Goal: Task Accomplishment & Management: Manage account settings

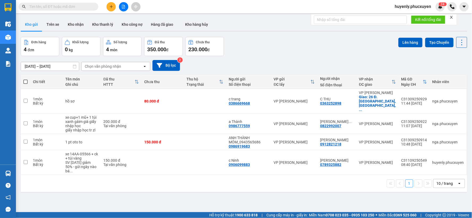
click at [412, 211] on div "ver 1.8.143 Kho gửi Trên xe Kho nhận Kho thanh lý Kho công nợ Hàng đã giao Kho …" at bounding box center [244, 125] width 451 height 218
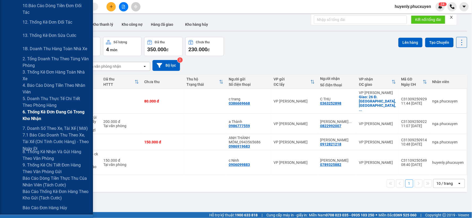
scroll to position [118, 0]
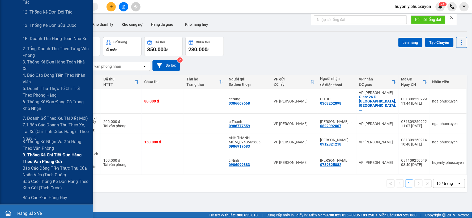
click at [40, 156] on span "9. Thống kê chi tiết đơn hàng theo văn phòng gửi" at bounding box center [56, 158] width 66 height 13
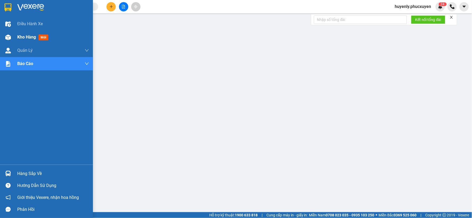
click at [16, 31] on div "Kho hàng mới" at bounding box center [46, 37] width 93 height 13
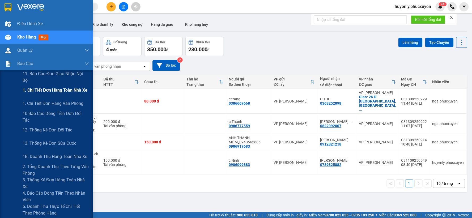
drag, startPoint x: 32, startPoint y: 90, endPoint x: 64, endPoint y: 84, distance: 32.1
click at [33, 90] on span "1. Chi tiết đơn hàng toàn nhà xe" at bounding box center [55, 90] width 65 height 7
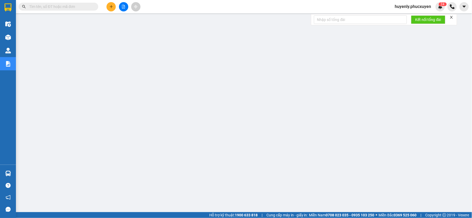
click at [112, 7] on icon "plus" at bounding box center [112, 7] width 4 height 4
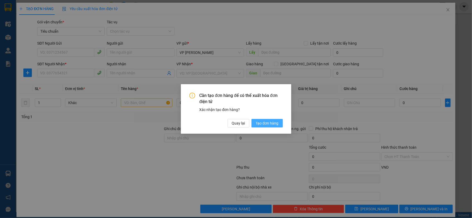
drag, startPoint x: 259, startPoint y: 120, endPoint x: 261, endPoint y: 123, distance: 3.9
click at [259, 120] on button "Tạo đơn hàng" at bounding box center [267, 123] width 31 height 9
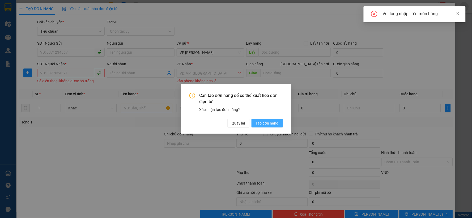
click at [261, 123] on span "Tạo đơn hàng" at bounding box center [267, 123] width 23 height 6
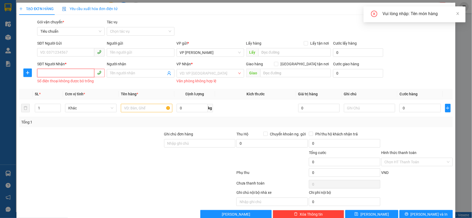
click at [64, 70] on input "SĐT Người Nhận *" at bounding box center [65, 73] width 57 height 9
click at [65, 71] on input "SĐT Người Nhận *" at bounding box center [65, 73] width 57 height 9
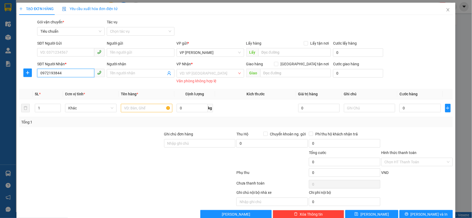
click at [68, 72] on input "0972193844" at bounding box center [65, 73] width 57 height 9
click at [66, 74] on input "0972193844" at bounding box center [65, 73] width 57 height 9
type input "0972193844"
click at [68, 52] on input "SĐT Người Gửi" at bounding box center [65, 52] width 57 height 9
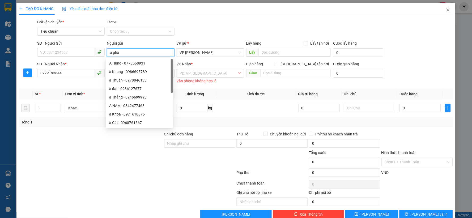
type input "a phao"
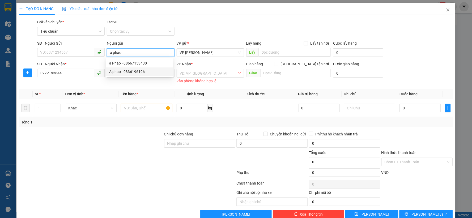
click at [151, 75] on div "A phao - 0336196196" at bounding box center [139, 72] width 67 height 9
type input "0336196196"
type input "A phao"
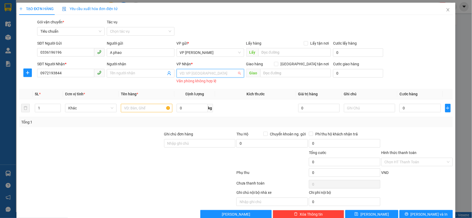
click at [204, 75] on input "search" at bounding box center [208, 73] width 57 height 8
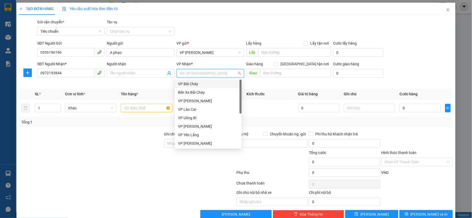
type input "d"
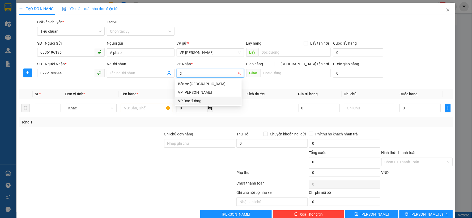
drag, startPoint x: 191, startPoint y: 98, endPoint x: 274, endPoint y: 77, distance: 85.6
click at [191, 99] on div "VP Dọc đường" at bounding box center [208, 101] width 61 height 6
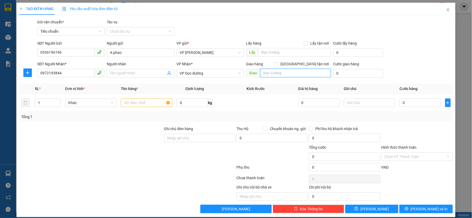
click at [285, 73] on input "text" at bounding box center [296, 73] width 71 height 9
type input "Mạo Khê"
click at [145, 107] on input "text" at bounding box center [147, 103] width 52 height 9
click at [152, 103] on input "text" at bounding box center [147, 103] width 52 height 9
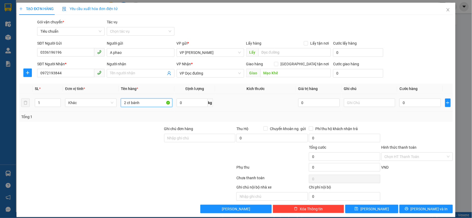
type input "2 ct bánh"
click at [406, 103] on input "0" at bounding box center [420, 103] width 41 height 9
click at [432, 60] on form "SĐT Người Gửi 0336196196 Người gửi A phao VP gửi * VP [PERSON_NAME] Lấy hàng Lấ…" at bounding box center [236, 59] width 434 height 39
click at [400, 103] on input "0" at bounding box center [420, 103] width 41 height 9
click at [430, 30] on div "Gói vận chuyển * Tiêu chuẩn Tác vụ Chọn tác vụ" at bounding box center [245, 28] width 418 height 19
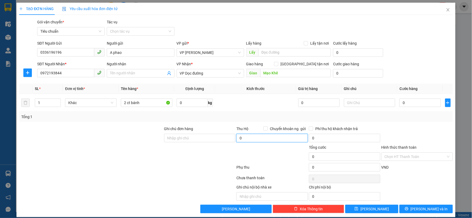
click at [260, 139] on input "0" at bounding box center [273, 138] width 72 height 9
type input "150.000"
click at [307, 114] on div "Tổng: 1" at bounding box center [236, 117] width 430 height 6
click at [419, 103] on input "0" at bounding box center [420, 103] width 41 height 9
type input "1"
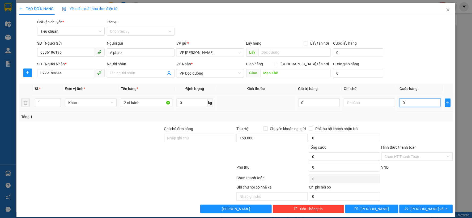
type input "1"
type input "10"
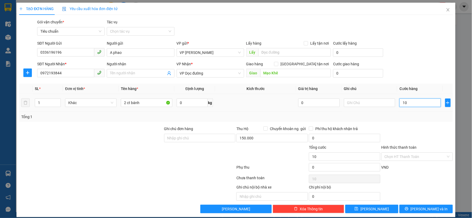
type input "100"
type input "100.000"
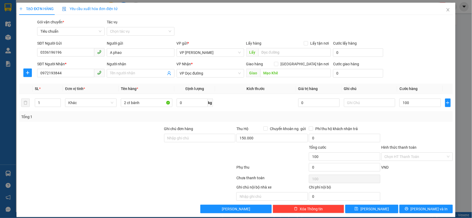
type input "100.000"
click at [411, 115] on div "Tổng: 1" at bounding box center [236, 117] width 430 height 6
click at [422, 210] on span "[PERSON_NAME] và In" at bounding box center [429, 209] width 37 height 6
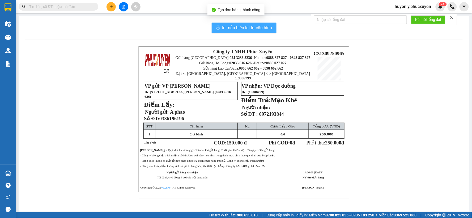
click at [243, 29] on span "In mẫu biên lai tự cấu hình" at bounding box center [248, 27] width 50 height 7
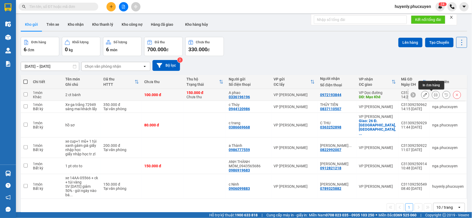
click at [434, 94] on icon at bounding box center [436, 95] width 4 height 4
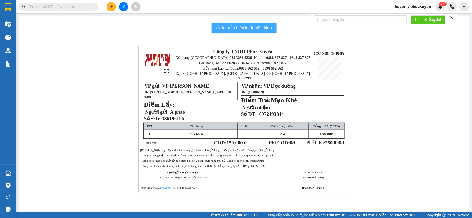
click at [242, 23] on button "In mẫu biên lai tự cấu hình" at bounding box center [244, 28] width 65 height 11
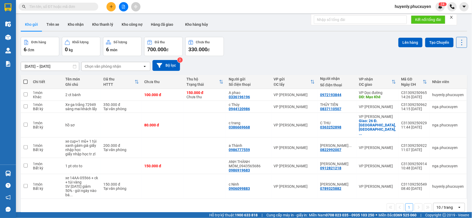
click at [287, 48] on div "Đơn hàng 6 đơn Khối lượng 0 kg Số lượng 6 món Đã thu 700.000 đ Chưa thu 330.000…" at bounding box center [244, 46] width 447 height 19
click at [454, 19] on icon "close" at bounding box center [452, 17] width 4 height 4
click at [380, 33] on div "ver 1.8.143 Kho gửi Trên xe Kho nhận Kho thanh lý Kho công nợ Hàng đã giao Kho …" at bounding box center [244, 125] width 451 height 218
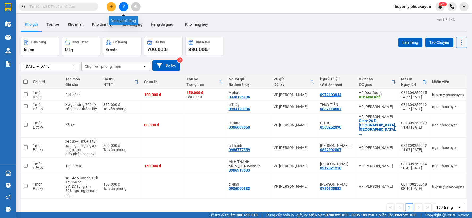
click at [125, 7] on icon "file-add" at bounding box center [124, 7] width 4 height 4
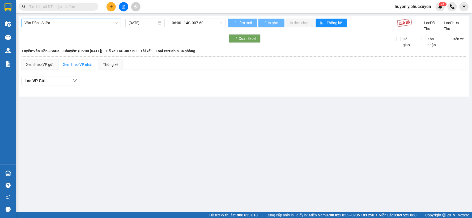
click at [64, 22] on span "Vân Đồn - SaPa" at bounding box center [71, 23] width 94 height 8
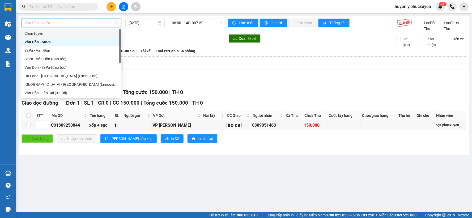
scroll to position [25, 0]
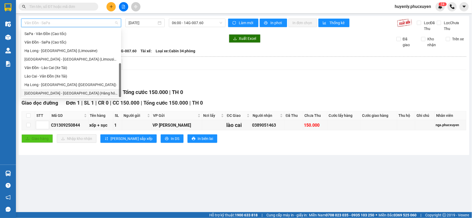
click at [68, 91] on div "[GEOGRAPHIC_DATA] - [GEOGRAPHIC_DATA] (Hàng hóa)" at bounding box center [71, 93] width 94 height 6
type input "[DATE]"
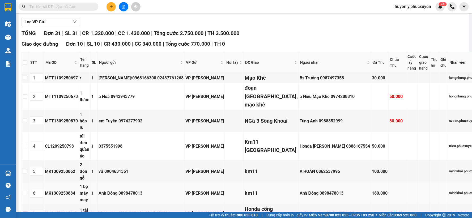
scroll to position [177, 0]
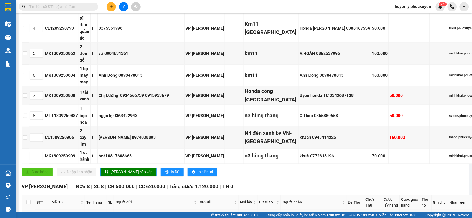
click at [66, 4] on input "text" at bounding box center [60, 7] width 63 height 6
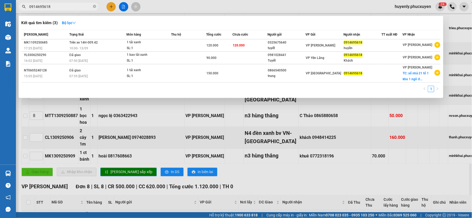
type input "0914695618"
click at [278, 144] on div at bounding box center [236, 109] width 472 height 218
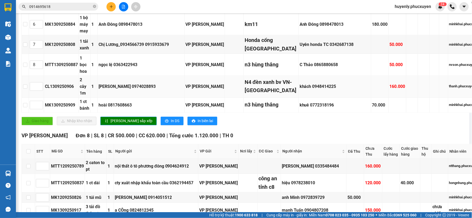
scroll to position [384, 0]
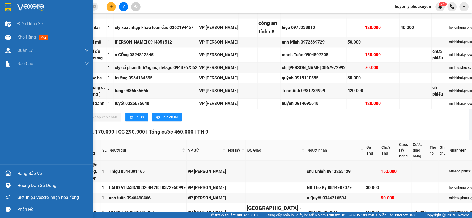
click at [15, 177] on div "Hàng sắp về" at bounding box center [46, 174] width 93 height 12
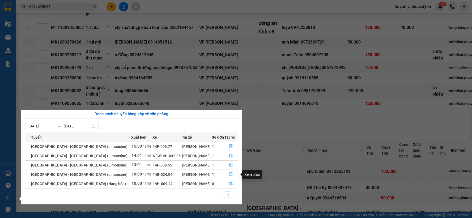
click at [230, 175] on icon "file-done" at bounding box center [231, 175] width 4 height 4
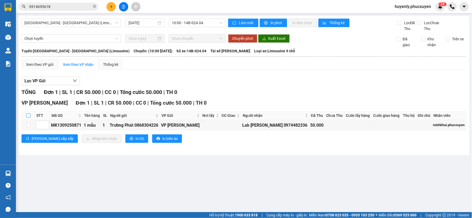
click at [26, 116] on th at bounding box center [28, 115] width 13 height 9
click at [28, 116] on input "checkbox" at bounding box center [28, 116] width 4 height 4
checkbox input "true"
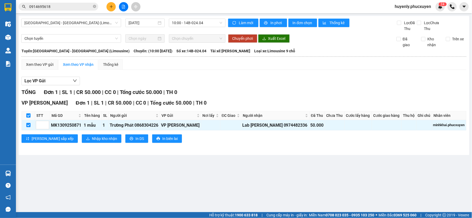
drag, startPoint x: 87, startPoint y: 149, endPoint x: 84, endPoint y: 154, distance: 5.5
click at [86, 153] on div "[GEOGRAPHIC_DATA] - [GEOGRAPHIC_DATA] (Limousine) [DATE] 10:00 - 14B-024.04 Làm…" at bounding box center [244, 85] width 451 height 139
click at [92, 137] on span "Nhập kho nhận" at bounding box center [104, 139] width 25 height 6
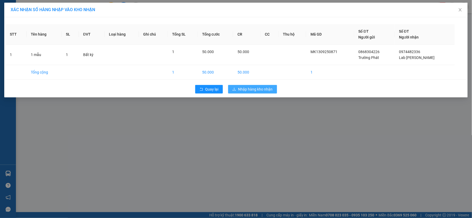
click at [249, 88] on span "Nhập hàng kho nhận" at bounding box center [255, 89] width 35 height 6
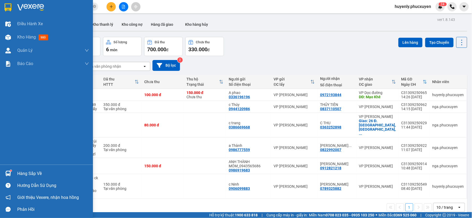
click at [9, 173] on img at bounding box center [8, 174] width 6 height 6
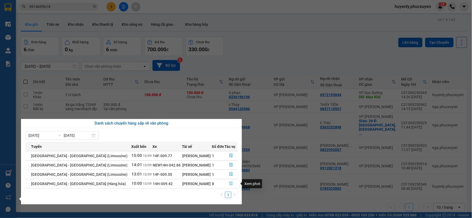
click at [232, 185] on button "button" at bounding box center [231, 184] width 13 height 9
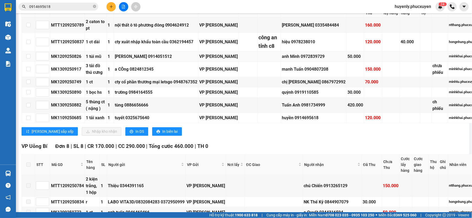
scroll to position [384, 0]
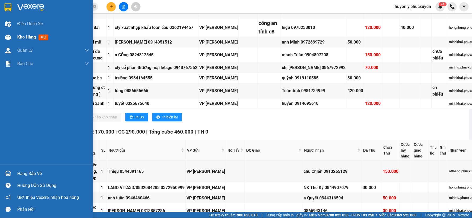
click at [28, 38] on span "Kho hàng" at bounding box center [26, 37] width 19 height 5
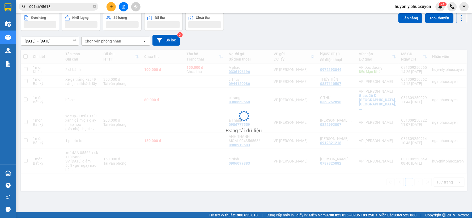
scroll to position [24, 0]
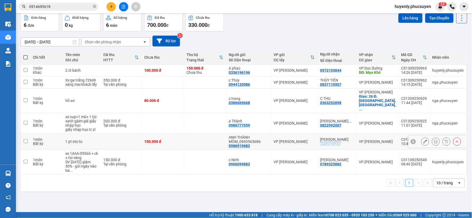
drag, startPoint x: 348, startPoint y: 140, endPoint x: 322, endPoint y: 138, distance: 26.4
click at [322, 138] on div "[PERSON_NAME] 0912821218" at bounding box center [337, 141] width 34 height 9
checkbox input "true"
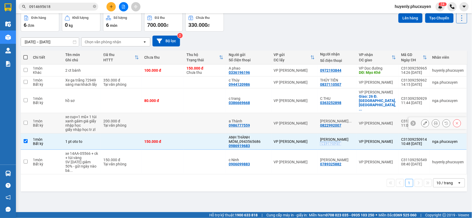
copy div "0912821218"
click at [85, 2] on div "Kết quả tìm kiếm ( 3 ) Bộ lọc Mã ĐH Trạng thái Món hàng Thu hộ Tổng cước Chưa c…" at bounding box center [52, 6] width 104 height 9
click at [82, 7] on input "0914695618" at bounding box center [60, 7] width 63 height 6
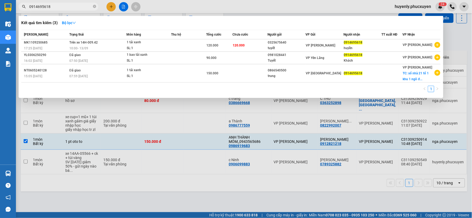
click at [82, 7] on input "0914695618" at bounding box center [60, 7] width 63 height 6
paste input "28212"
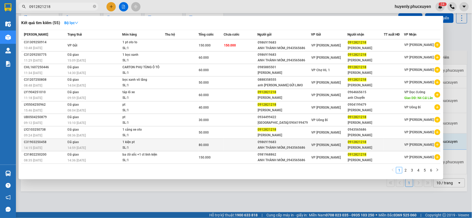
scroll to position [14, 0]
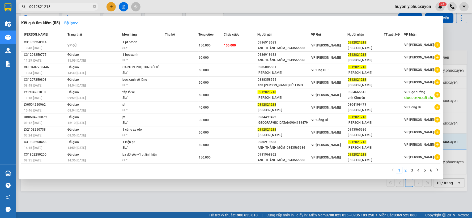
type input "0912821218"
click at [407, 173] on link "2" at bounding box center [406, 171] width 6 height 6
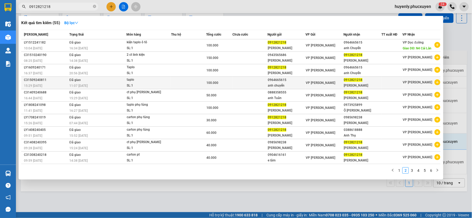
scroll to position [0, 0]
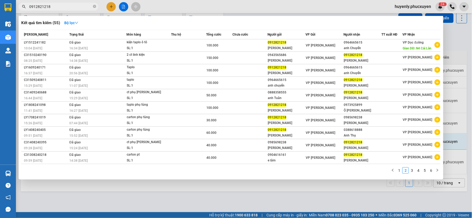
click at [266, 191] on div at bounding box center [236, 109] width 472 height 218
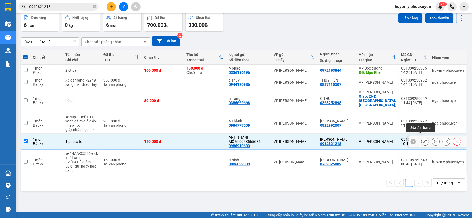
click at [424, 140] on icon at bounding box center [426, 142] width 4 height 4
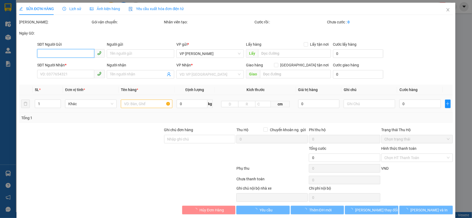
type input "0986919683"
type input "ANH THÀNH MÓM_0943565686"
type input "0912821218"
type input "[PERSON_NAME]"
type input "150.000"
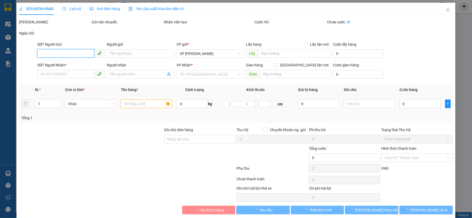
type input "150.000"
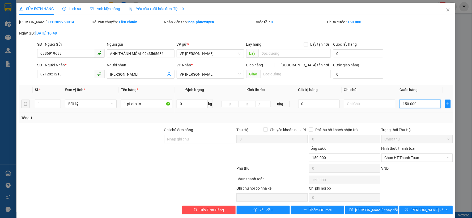
click at [407, 107] on input "150.000" at bounding box center [420, 104] width 41 height 9
type input "1"
type input "10"
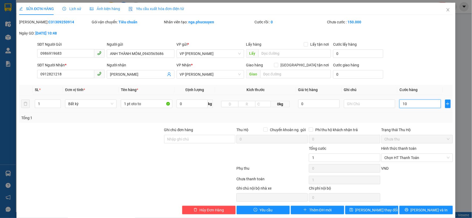
type input "10"
type input "100"
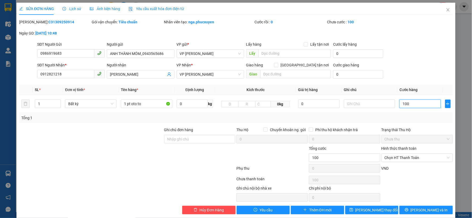
type input "100"
type input "100.000"
drag, startPoint x: 408, startPoint y: 119, endPoint x: 397, endPoint y: 160, distance: 42.4
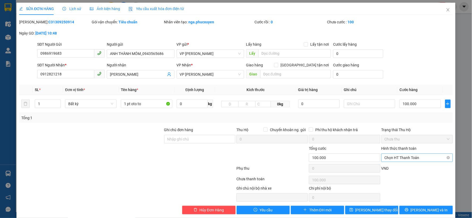
click at [408, 119] on div "Tổng: 1" at bounding box center [236, 118] width 430 height 6
drag, startPoint x: 371, startPoint y: 212, endPoint x: 374, endPoint y: 207, distance: 5.5
click at [371, 212] on span "[PERSON_NAME] thay đổi" at bounding box center [377, 210] width 43 height 6
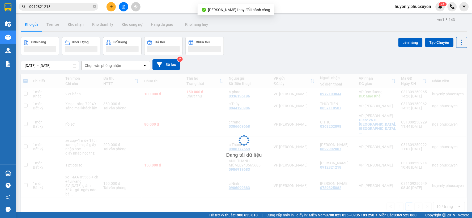
click at [445, 11] on div "huyenly.phucxuyen 2 4" at bounding box center [418, 6] width 54 height 9
click at [446, 10] on div "huyenly.phucxuyen 2 4" at bounding box center [431, 6] width 81 height 9
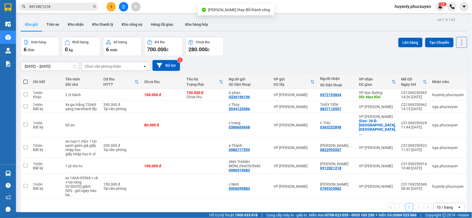
click at [72, 6] on input "0912821218" at bounding box center [60, 7] width 63 height 6
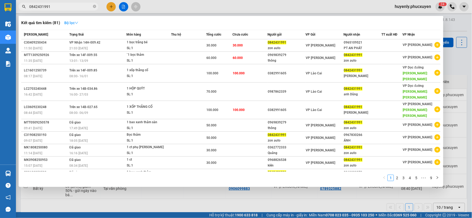
type input "0842431991"
click at [73, 20] on button "Bộ lọc" at bounding box center [71, 23] width 23 height 9
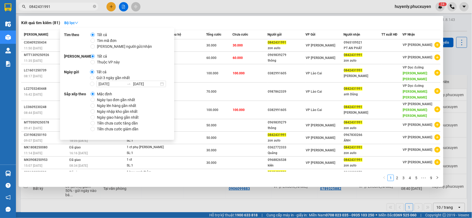
click at [115, 78] on span "Gửi 3 ngày gần nhất" at bounding box center [113, 78] width 38 height 6
click at [94, 78] on input "Gửi 3 ngày gần nhất" at bounding box center [92, 78] width 4 height 4
radio input "true"
radio input "false"
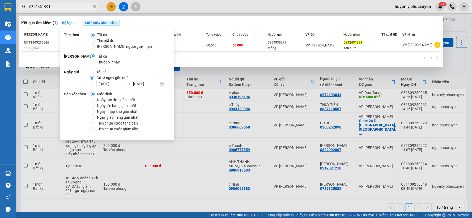
click at [235, 26] on div "Kết quả tìm kiếm ( 1 ) Bộ lọc Gửi 3 ngày gần nhất" at bounding box center [231, 23] width 420 height 9
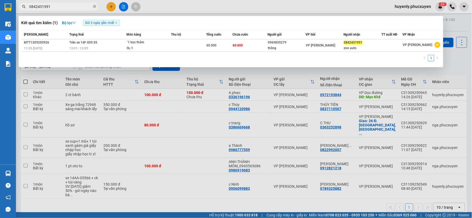
click at [466, 71] on div at bounding box center [236, 109] width 472 height 218
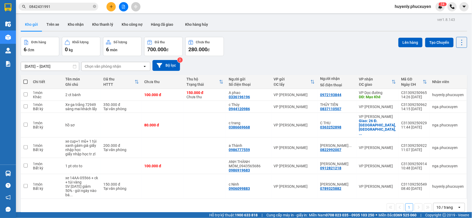
click at [18, 175] on main "ver 1.8.143 Kho gửi Trên xe Kho nhận Kho thanh lý Kho công nợ Hàng đã giao Kho …" at bounding box center [236, 106] width 472 height 212
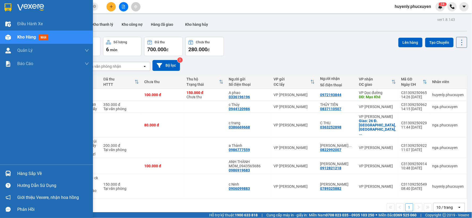
click at [13, 176] on div "Hàng sắp về" at bounding box center [46, 174] width 93 height 12
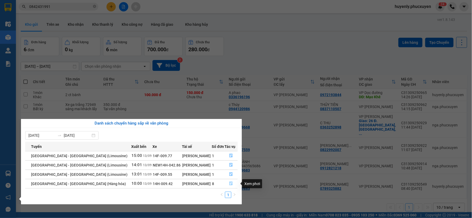
click at [230, 185] on icon "file-done" at bounding box center [231, 184] width 4 height 4
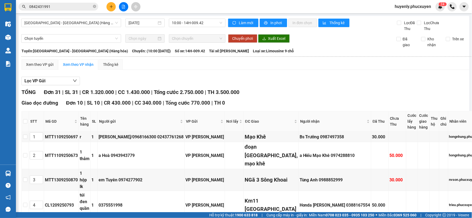
click at [307, 88] on div "TỔNG Đơn 31 | SL 31 | CR 1.320.000 | CC 1.430.000 | Tổng cước 2.750.000 | TH 3.…" at bounding box center [254, 92] width 464 height 8
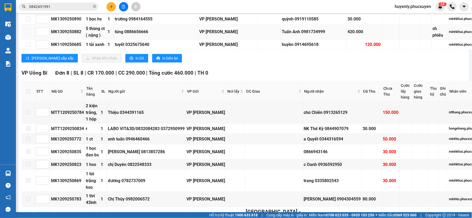
scroll to position [354, 0]
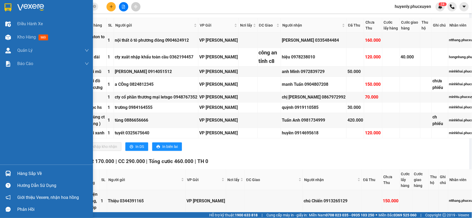
click at [12, 171] on div at bounding box center [7, 173] width 9 height 9
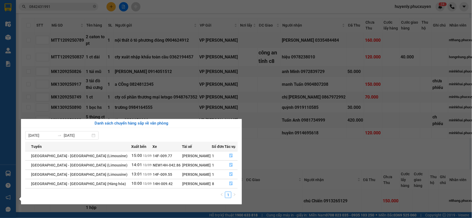
click at [293, 143] on section "Kết quả tìm kiếm ( 1 ) Bộ lọc Gửi 3 ngày gần nhất Mã ĐH Trạng thái Món hàng Thu…" at bounding box center [236, 109] width 472 height 218
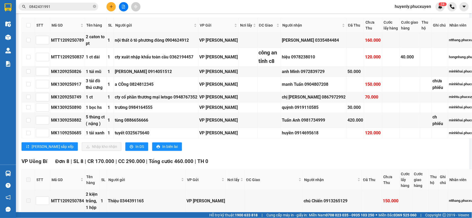
click at [68, 6] on input "0842431991" at bounding box center [60, 7] width 63 height 6
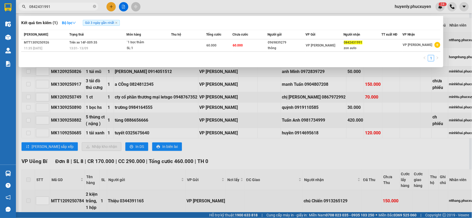
click at [68, 6] on input "0842431991" at bounding box center [60, 7] width 63 height 6
type input "0979834388"
click at [305, 159] on div at bounding box center [236, 109] width 472 height 218
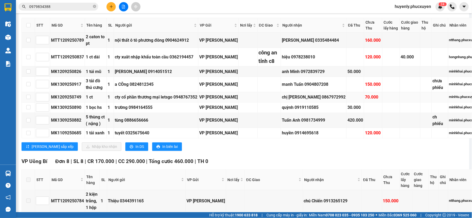
click at [310, 101] on div "chị [PERSON_NAME] 0867972992" at bounding box center [314, 97] width 64 height 7
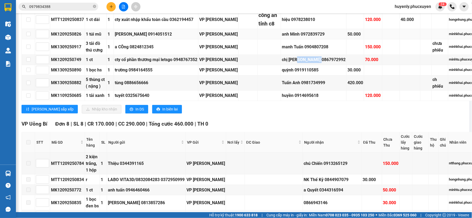
scroll to position [413, 0]
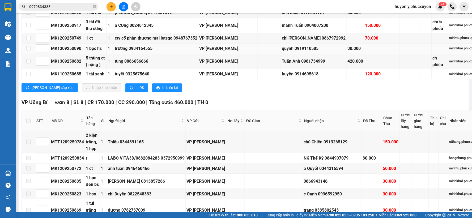
click at [306, 54] on td "quỳnh 0919110585" at bounding box center [314, 49] width 66 height 10
click at [304, 52] on div "quỳnh 0919110585" at bounding box center [314, 48] width 64 height 7
click at [300, 52] on div "quỳnh 0919110585" at bounding box center [314, 48] width 64 height 7
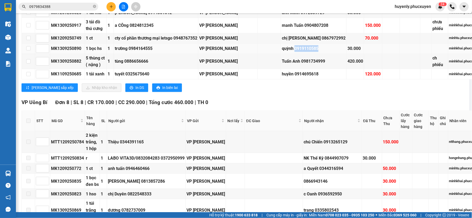
click at [300, 52] on div "quỳnh 0919110585" at bounding box center [314, 48] width 64 height 7
click at [302, 52] on div "quỳnh 0919110585" at bounding box center [314, 48] width 64 height 7
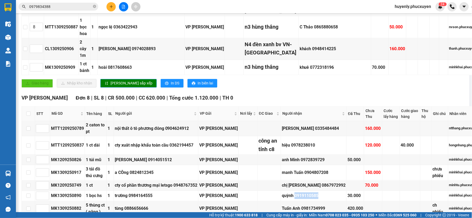
scroll to position [384, 0]
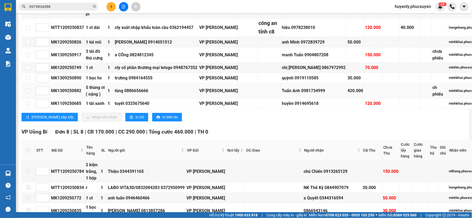
click at [311, 94] on div "Tuấn Anh 0981734999" at bounding box center [314, 90] width 64 height 7
click at [316, 62] on td "manh Tuấn 0904807208" at bounding box center [314, 54] width 66 height 15
checkbox input "true"
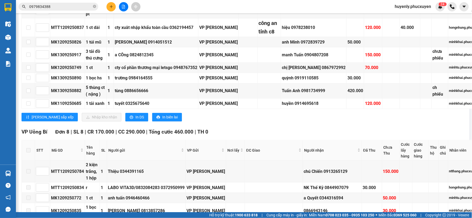
checkbox input "true"
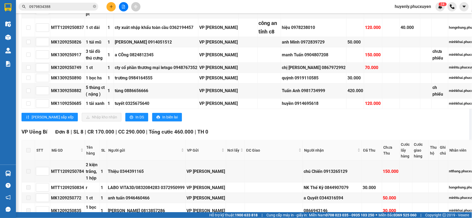
checkbox input "true"
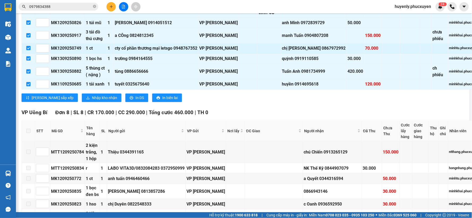
scroll to position [413, 0]
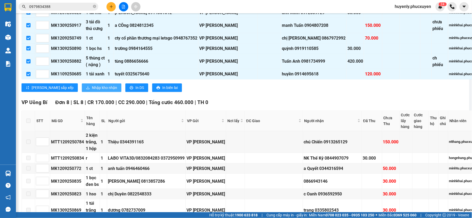
click at [92, 91] on span "Nhập kho nhận" at bounding box center [104, 88] width 25 height 6
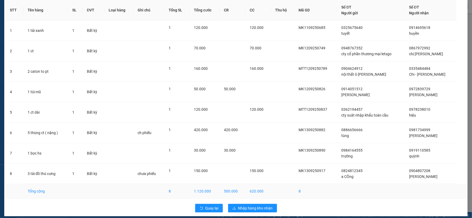
scroll to position [29, 0]
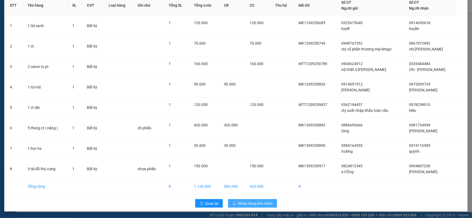
click at [254, 203] on span "Nhập hàng kho nhận" at bounding box center [255, 204] width 35 height 6
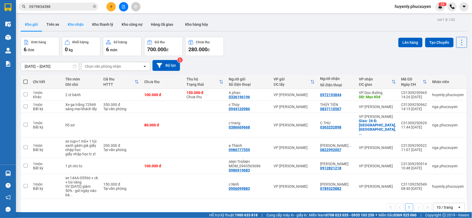
click at [72, 24] on button "Kho nhận" at bounding box center [76, 24] width 24 height 13
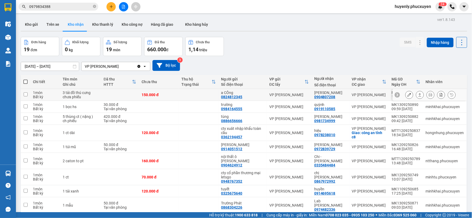
scroll to position [30, 0]
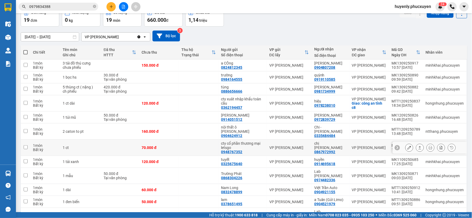
click at [336, 150] on div "chị [PERSON_NAME] 0867972992" at bounding box center [331, 147] width 32 height 13
checkbox input "true"
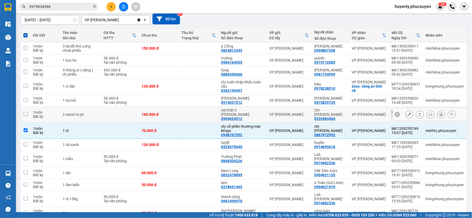
scroll to position [59, 0]
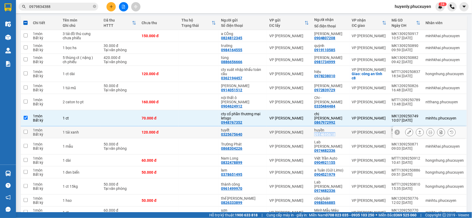
drag, startPoint x: 339, startPoint y: 135, endPoint x: 170, endPoint y: 83, distance: 176.9
click at [313, 136] on td "huyền 0914695618" at bounding box center [331, 133] width 38 height 12
checkbox input "true"
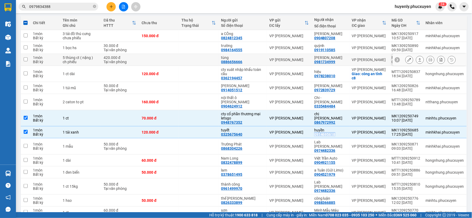
copy div "0914695618"
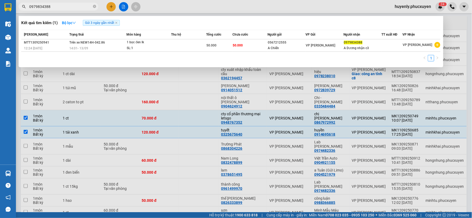
click at [87, 7] on input "0979834388" at bounding box center [60, 7] width 63 height 6
paste input "1469561"
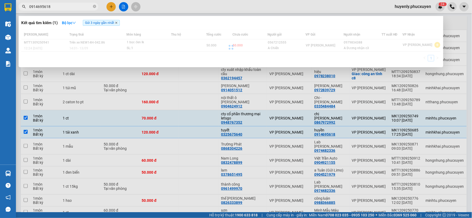
type input "0914695618"
click at [118, 24] on icon "close" at bounding box center [116, 23] width 3 height 3
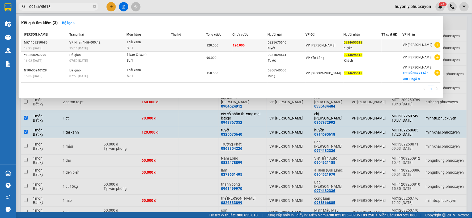
click at [296, 44] on div "0325675640" at bounding box center [286, 43] width 37 height 6
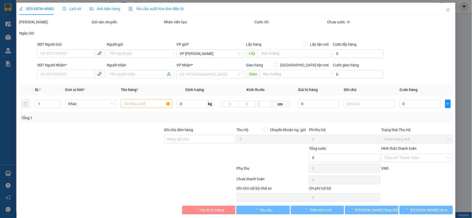
type input "0325675640"
type input "tuyết"
type input "0914695618"
type input "huyền"
type input "120.000"
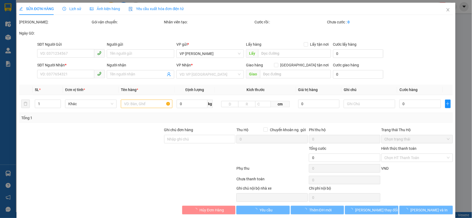
type input "120.000"
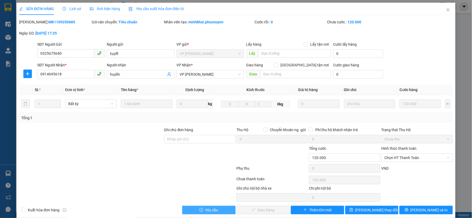
click at [213, 211] on span "Yêu cầu" at bounding box center [212, 210] width 13 height 6
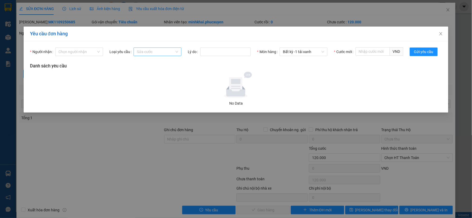
click at [169, 51] on span "Sửa cước" at bounding box center [157, 52] width 41 height 8
click at [80, 54] on input "Người nhận" at bounding box center [77, 52] width 38 height 8
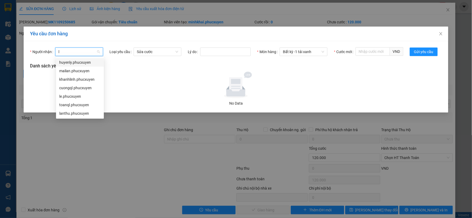
type input "ly"
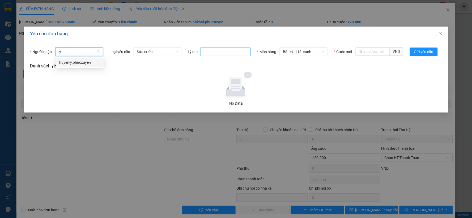
drag, startPoint x: 74, startPoint y: 62, endPoint x: 237, endPoint y: 49, distance: 162.8
click at [87, 62] on div "huyenly.phucxuyen" at bounding box center [79, 63] width 41 height 6
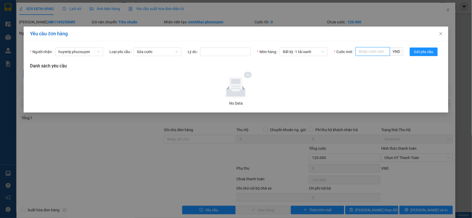
click at [377, 54] on input "Cước mới" at bounding box center [373, 51] width 34 height 9
drag, startPoint x: 376, startPoint y: 70, endPoint x: 382, endPoint y: 66, distance: 7.0
click at [377, 70] on div "1,000,000" at bounding box center [380, 71] width 41 height 6
type input "1,000,000"
click at [376, 51] on input "1,000,000" at bounding box center [373, 51] width 34 height 9
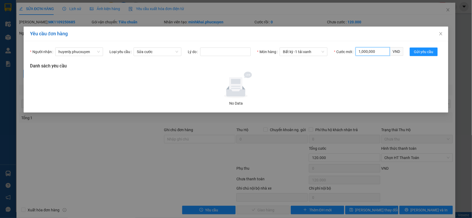
click at [376, 51] on input "1,000,000" at bounding box center [373, 51] width 34 height 9
click at [382, 61] on div "100,000" at bounding box center [380, 63] width 41 height 6
type input "100,000"
click at [433, 49] on span "Gửi yêu cầu" at bounding box center [424, 52] width 19 height 6
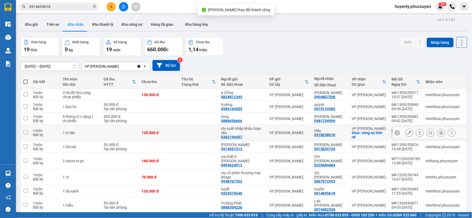
scroll to position [148, 0]
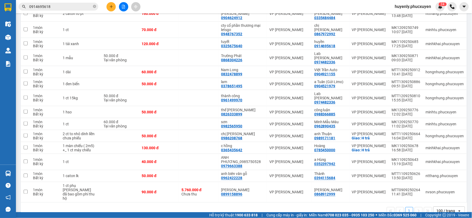
click at [70, 7] on input "0914695618" at bounding box center [60, 7] width 63 height 6
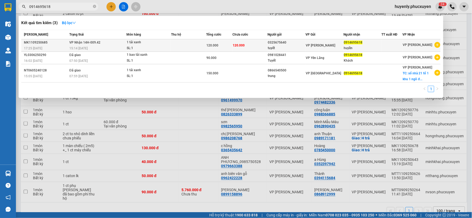
click at [249, 45] on td "120.000" at bounding box center [250, 45] width 35 height 12
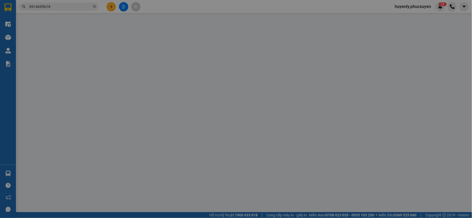
type input "0325675640"
type input "tuyết"
type input "0914695618"
type input "huyền"
type input "120.000"
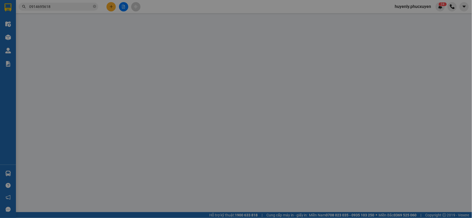
type input "120.000"
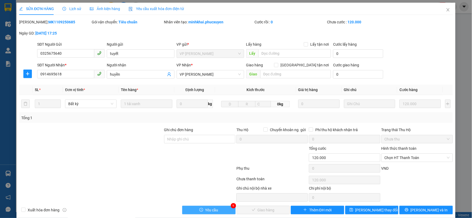
click at [225, 210] on button "Yêu cầu" at bounding box center [208, 210] width 53 height 9
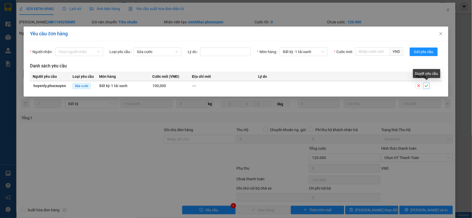
click at [427, 88] on button "button" at bounding box center [427, 86] width 6 height 6
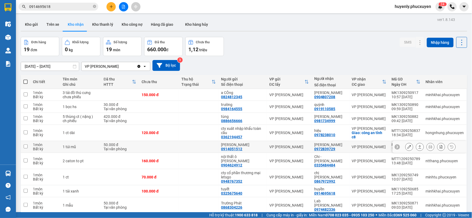
scroll to position [30, 0]
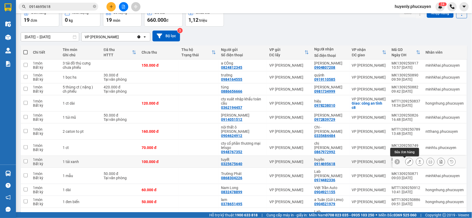
click at [408, 161] on icon at bounding box center [410, 162] width 4 height 4
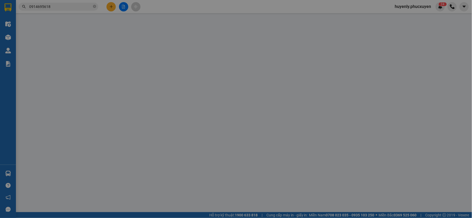
type input "0325675640"
type input "tuyết"
type input "0914695618"
type input "huyền"
type input "100.000"
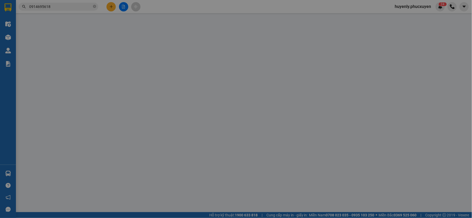
type input "100.000"
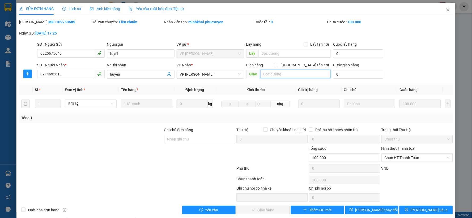
click at [290, 74] on input "text" at bounding box center [296, 74] width 71 height 9
type input "sau 5-60kg lấy 100k nhé"
click at [278, 66] on input "[GEOGRAPHIC_DATA] tận nơi" at bounding box center [276, 65] width 4 height 4
checkbox input "true"
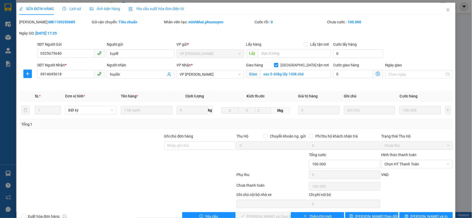
scroll to position [13, 0]
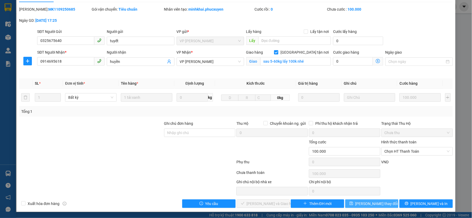
drag, startPoint x: 375, startPoint y: 205, endPoint x: 374, endPoint y: 198, distance: 6.8
click at [375, 204] on span "[PERSON_NAME] thay đổi" at bounding box center [377, 204] width 43 height 6
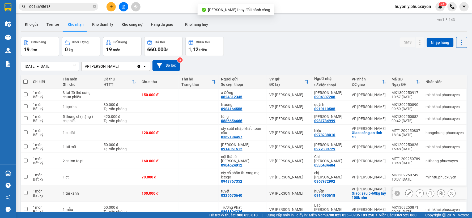
click at [418, 193] on icon at bounding box center [420, 194] width 4 height 4
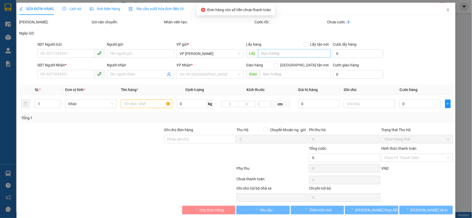
type input "0325675640"
type input "tuyết"
type input "0914695618"
type input "huyền"
checkbox input "true"
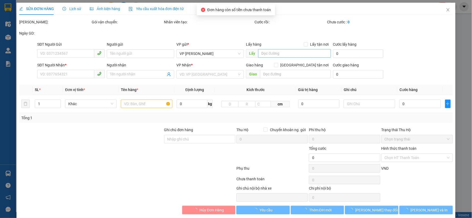
type input "sau 5-60kg lấy 100k nhé"
type input "100.000"
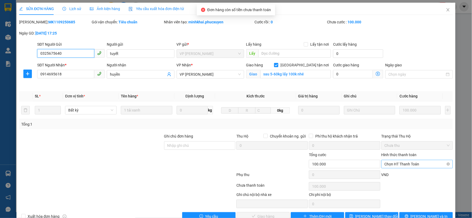
click at [394, 166] on span "Chọn HT Thanh Toán" at bounding box center [417, 164] width 65 height 8
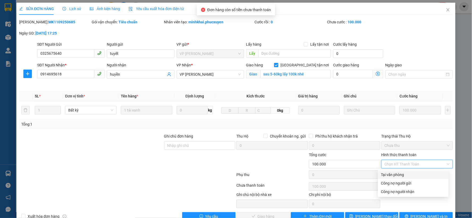
drag, startPoint x: 389, startPoint y: 174, endPoint x: 264, endPoint y: 218, distance: 132.5
click at [387, 174] on div "Tại văn phòng" at bounding box center [414, 175] width 64 height 6
type input "0"
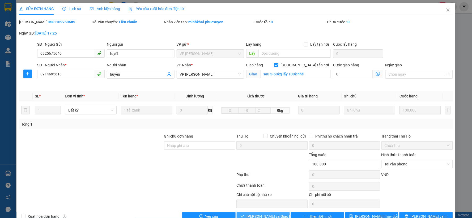
click at [262, 216] on span "[PERSON_NAME] và Giao hàng" at bounding box center [272, 217] width 51 height 6
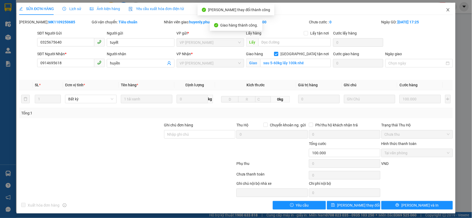
click at [447, 11] on icon "close" at bounding box center [448, 9] width 3 height 3
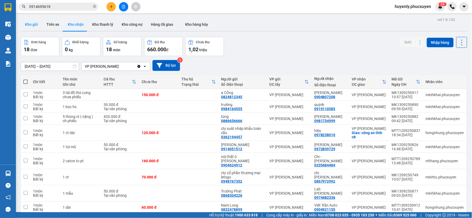
click at [35, 26] on button "Kho gửi" at bounding box center [32, 24] width 22 height 13
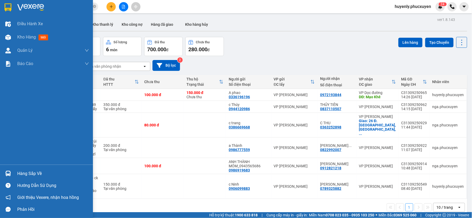
click at [14, 174] on div "Hàng sắp về" at bounding box center [46, 174] width 93 height 12
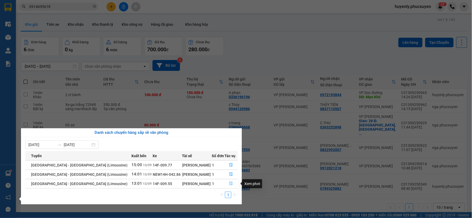
click at [230, 185] on icon "file-done" at bounding box center [231, 184] width 4 height 4
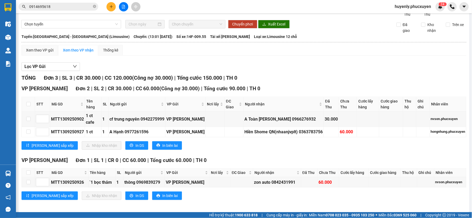
scroll to position [23, 0]
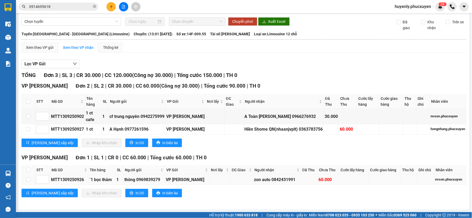
click at [79, 182] on div "MTT1309250926" at bounding box center [69, 180] width 37 height 7
click at [219, 149] on div "VP Loong Toòng Đơn 2 | SL 2 | CR 30.000 | CC 60.000 ( Công nợ 30.000 ) | Tổng c…" at bounding box center [244, 116] width 445 height 69
click at [28, 169] on input "checkbox" at bounding box center [28, 170] width 4 height 4
checkbox input "true"
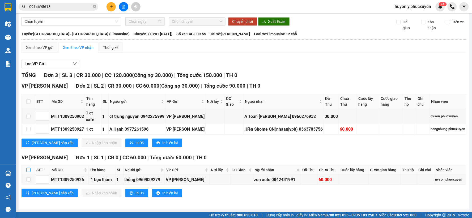
checkbox input "true"
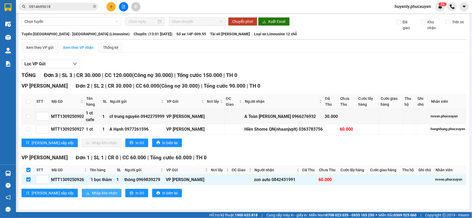
click at [89, 197] on button "Nhập kho nhận" at bounding box center [102, 193] width 40 height 9
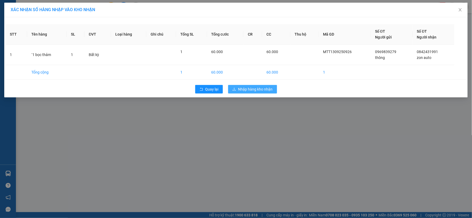
click at [265, 93] on button "Nhập hàng kho nhận" at bounding box center [252, 89] width 49 height 9
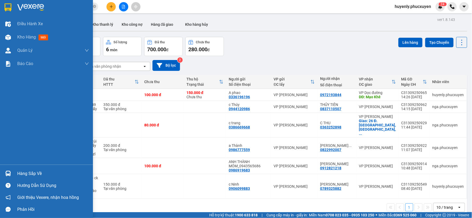
click at [19, 174] on div "Hàng sắp về" at bounding box center [53, 174] width 72 height 8
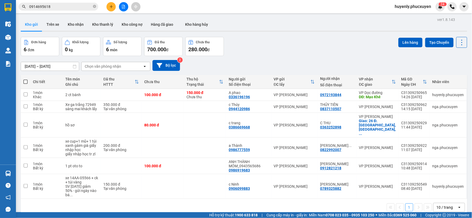
click at [261, 43] on section "Kết quả tìm kiếm ( 3 ) Bộ lọc Mã ĐH Trạng thái Món hàng Thu hộ Tổng cước Chưa c…" at bounding box center [236, 109] width 472 height 218
click at [113, 5] on button at bounding box center [111, 6] width 9 height 9
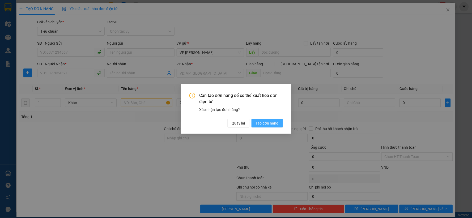
click at [264, 122] on span "Tạo đơn hàng" at bounding box center [267, 123] width 23 height 6
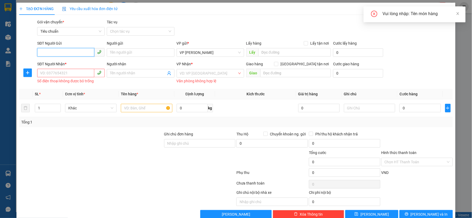
click at [57, 49] on input "SĐT Người Gửi" at bounding box center [65, 52] width 57 height 9
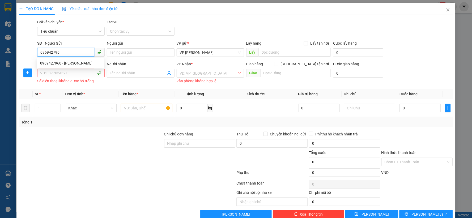
type input "0969427960"
click at [66, 65] on div "0969427960 - [PERSON_NAME]" at bounding box center [70, 63] width 61 height 6
type input "Huyền"
type input "0969427960"
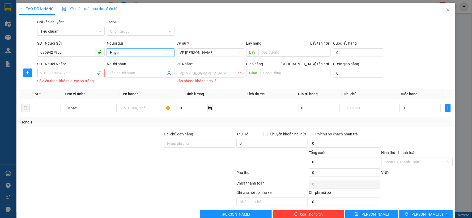
click at [108, 54] on input "Huyền" at bounding box center [141, 52] width 68 height 9
type input "[PERSON_NAME]"
click at [65, 74] on input "SĐT Người Nhận *" at bounding box center [65, 73] width 57 height 9
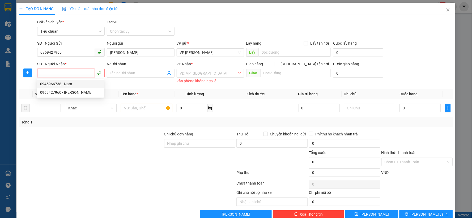
click at [68, 81] on div "0945966738 - Nam" at bounding box center [70, 84] width 61 height 6
type input "0945966738"
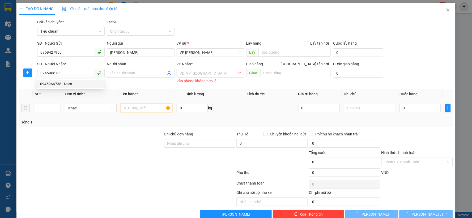
type input "Nam"
click at [145, 110] on input "text" at bounding box center [147, 108] width 52 height 9
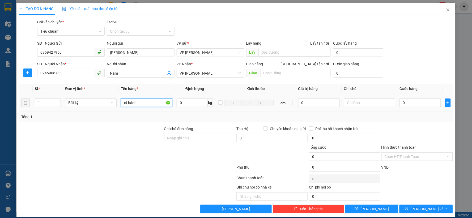
type input "ct bánh"
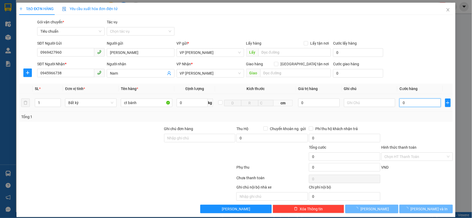
click at [418, 106] on input "0" at bounding box center [420, 103] width 41 height 9
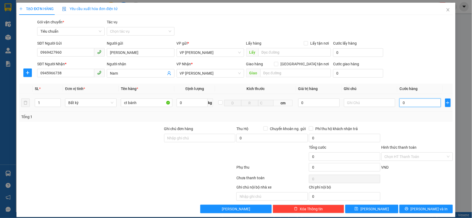
type input "4"
type input "40"
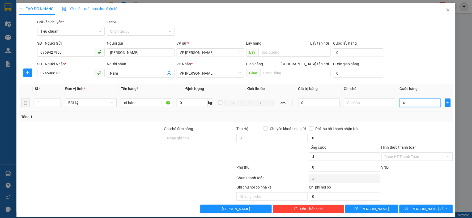
type input "40"
type input "40.000"
click at [409, 121] on div "Tổng: 1" at bounding box center [236, 117] width 434 height 10
drag, startPoint x: 403, startPoint y: 155, endPoint x: 372, endPoint y: 173, distance: 35.5
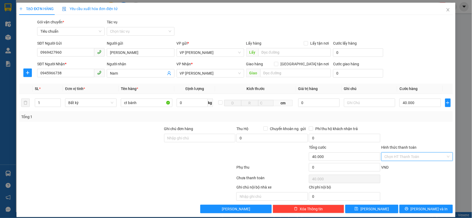
click at [398, 157] on input "Hình thức thanh toán" at bounding box center [415, 157] width 61 height 8
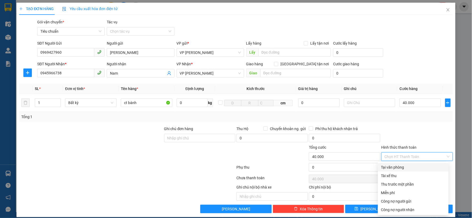
drag, startPoint x: 393, startPoint y: 167, endPoint x: 403, endPoint y: 140, distance: 28.3
click at [393, 166] on div "Tại văn phòng" at bounding box center [414, 168] width 64 height 6
type input "0"
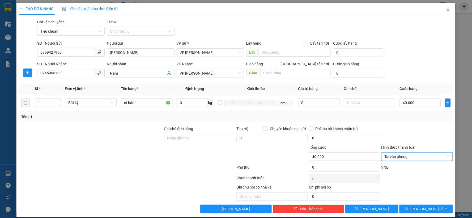
click at [409, 129] on div at bounding box center [417, 135] width 73 height 19
click at [424, 208] on span "[PERSON_NAME] và In" at bounding box center [429, 209] width 37 height 6
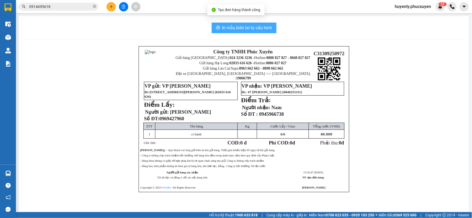
click at [245, 30] on span "In mẫu biên lai tự cấu hình" at bounding box center [248, 27] width 50 height 7
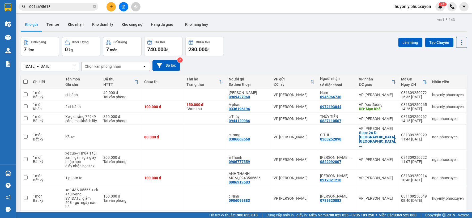
click at [83, 8] on input "0914695618" at bounding box center [60, 7] width 63 height 6
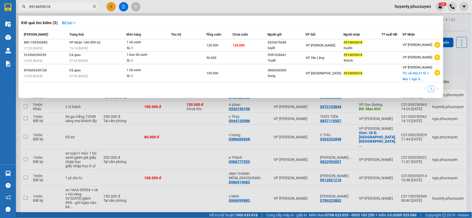
click at [83, 8] on input "0914695618" at bounding box center [60, 7] width 63 height 6
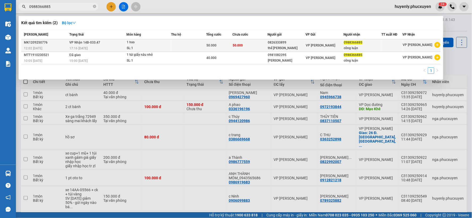
type input "0988366885"
click at [259, 42] on td "50.000" at bounding box center [250, 45] width 35 height 12
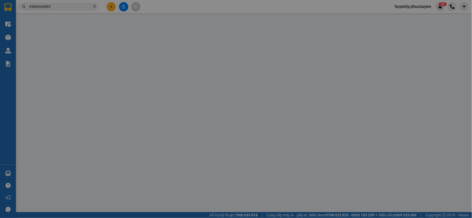
type input "0826333899"
type input "thế [PERSON_NAME]"
type input "0988366885"
type input "công luận"
type input "50.000"
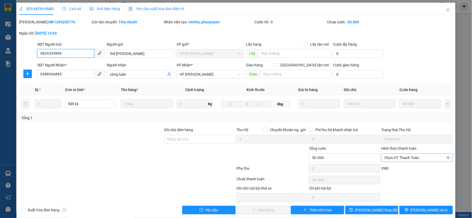
click at [404, 156] on span "Chọn HT Thanh Toán" at bounding box center [417, 158] width 65 height 8
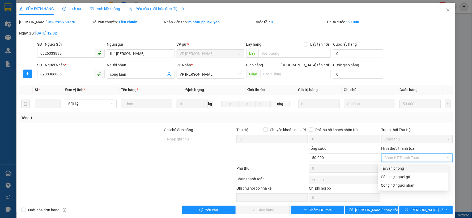
click at [397, 166] on div "Tại văn phòng" at bounding box center [414, 169] width 64 height 6
type input "0"
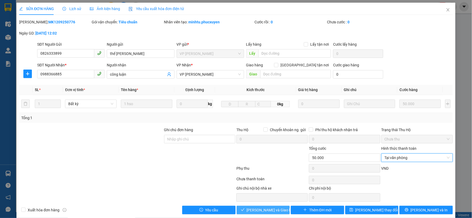
click at [272, 209] on span "[PERSON_NAME] và Giao hàng" at bounding box center [272, 210] width 51 height 6
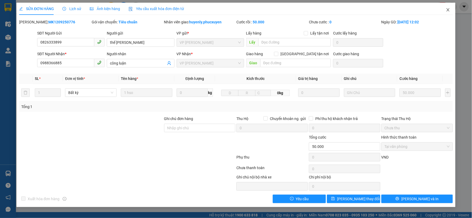
click at [451, 11] on span "Close" at bounding box center [448, 10] width 15 height 15
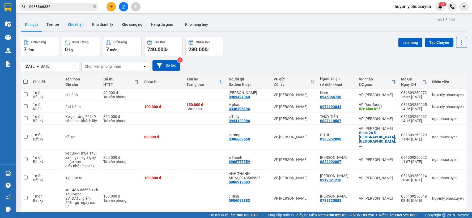
click at [77, 19] on button "Kho nhận" at bounding box center [76, 24] width 24 height 13
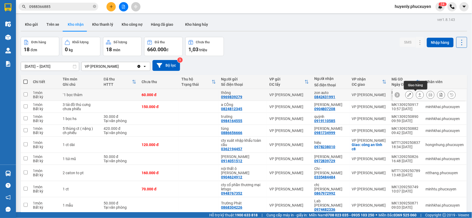
click at [418, 94] on icon at bounding box center [420, 95] width 4 height 4
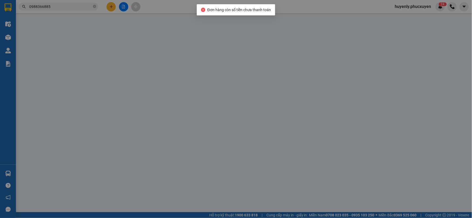
type input "0969839279"
type input "thông"
type input "0842431991"
type input "zon auto"
type input "60.000"
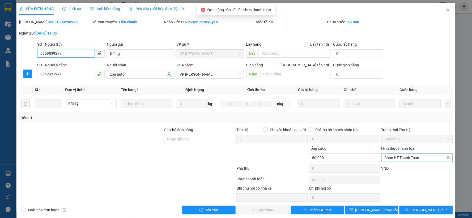
drag, startPoint x: 391, startPoint y: 158, endPoint x: 392, endPoint y: 162, distance: 3.8
click at [392, 158] on span "Chọn HT Thanh Toán" at bounding box center [417, 158] width 65 height 8
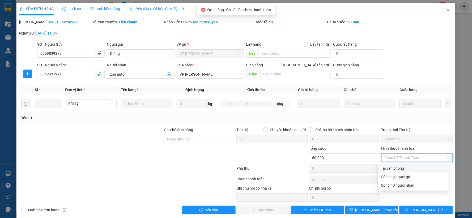
click at [389, 164] on div "Tại văn phòng" at bounding box center [413, 168] width 71 height 9
type input "0"
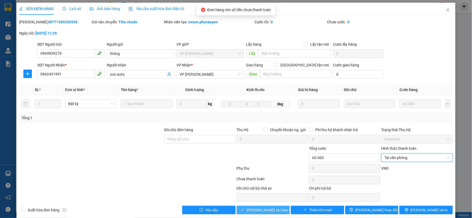
click at [274, 211] on span "[PERSON_NAME] và Giao hàng" at bounding box center [272, 210] width 51 height 6
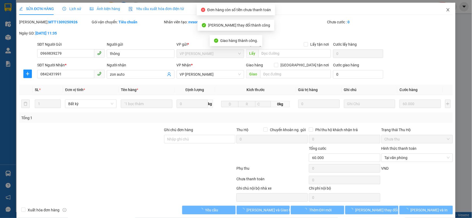
click at [446, 11] on span "Close" at bounding box center [448, 10] width 15 height 15
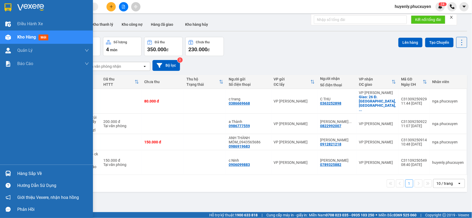
click at [14, 173] on div "Hàng sắp về" at bounding box center [46, 174] width 93 height 12
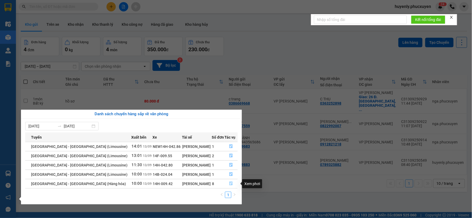
click at [230, 184] on icon "file-done" at bounding box center [231, 184] width 4 height 4
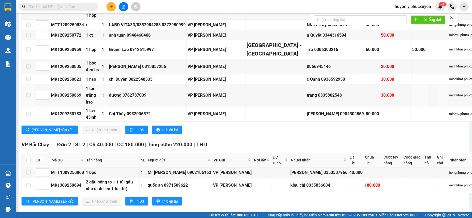
scroll to position [545, 0]
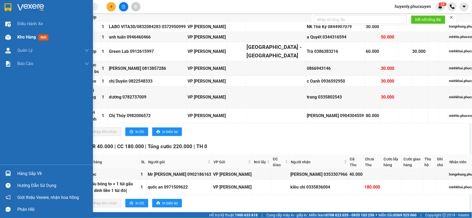
click at [10, 38] on img at bounding box center [8, 38] width 6 height 6
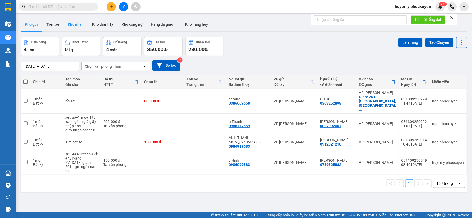
click at [78, 24] on button "Kho nhận" at bounding box center [76, 24] width 24 height 13
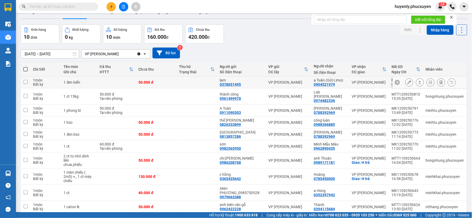
scroll to position [31, 0]
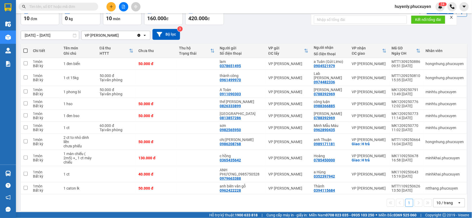
click at [437, 200] on div "10 / trang" at bounding box center [445, 202] width 16 height 5
click at [435, 185] on span "100 / trang" at bounding box center [442, 187] width 19 height 5
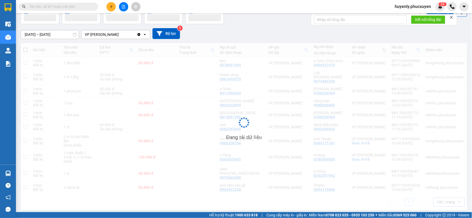
scroll to position [30, 0]
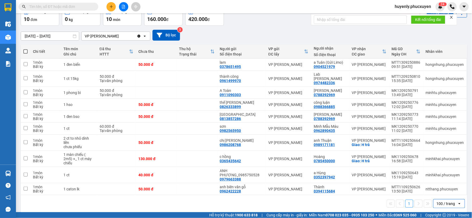
click at [36, 36] on input "[DATE] – [DATE]" at bounding box center [50, 36] width 58 height 9
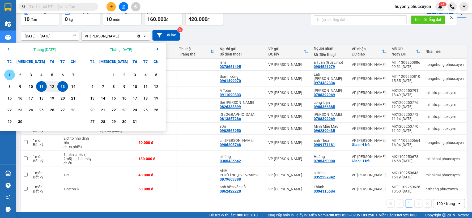
click at [7, 72] on div "1" at bounding box center [9, 75] width 7 height 6
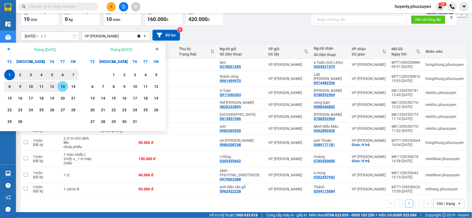
click at [60, 86] on div "13" at bounding box center [62, 86] width 7 height 6
type input "[DATE] – [DATE]"
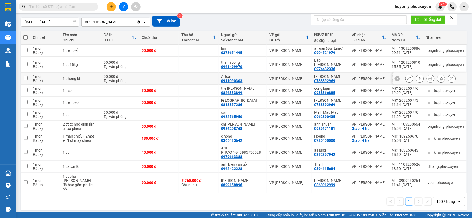
scroll to position [47, 0]
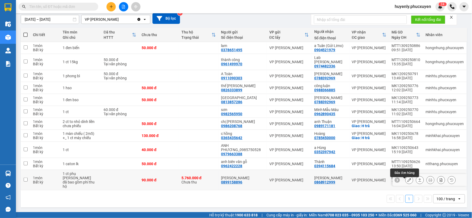
click at [408, 182] on icon at bounding box center [410, 180] width 4 height 4
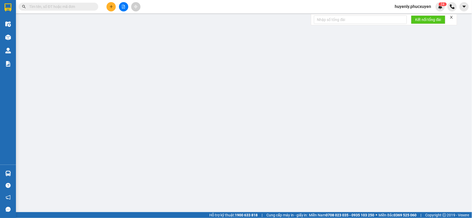
type input "0899158896"
type input "[PERSON_NAME]"
type input "0868912999"
type input "[PERSON_NAME]"
type input "90.000"
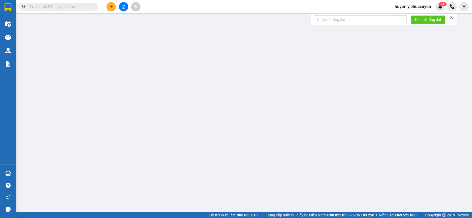
type input "90.000"
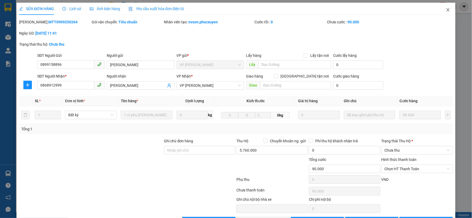
click at [446, 9] on icon "close" at bounding box center [448, 10] width 4 height 4
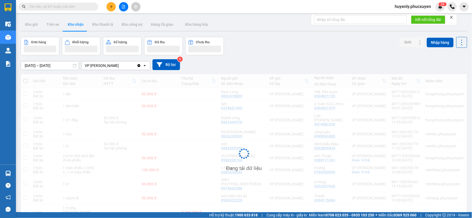
click at [130, 6] on div at bounding box center [124, 6] width 40 height 9
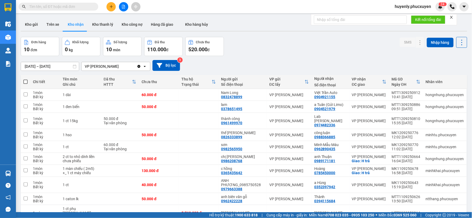
click at [125, 6] on icon "file-add" at bounding box center [124, 7] width 4 height 4
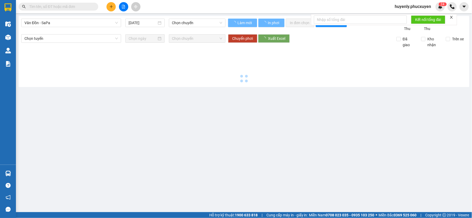
click at [75, 23] on span "Vân Đồn - SaPa" at bounding box center [71, 23] width 94 height 8
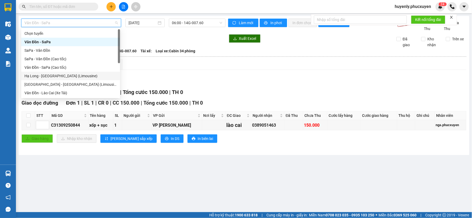
scroll to position [25, 0]
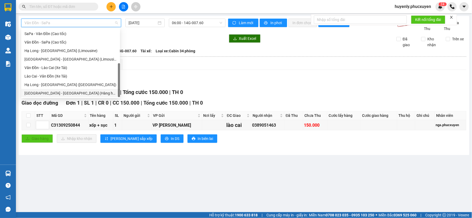
click at [73, 92] on div "[GEOGRAPHIC_DATA] - [GEOGRAPHIC_DATA] (Hàng hóa)" at bounding box center [70, 93] width 93 height 6
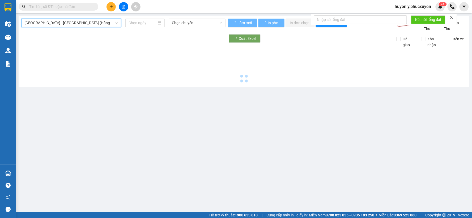
type input "[DATE]"
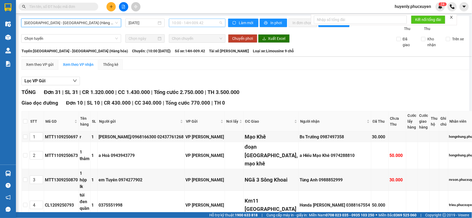
click at [189, 26] on span "10:00 - 14H-009.42" at bounding box center [197, 23] width 50 height 8
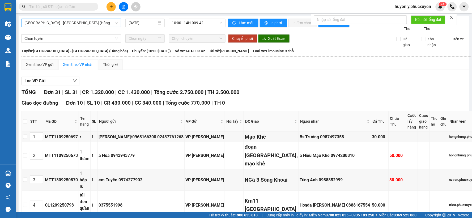
click at [84, 23] on span "[GEOGRAPHIC_DATA] - [GEOGRAPHIC_DATA] (Hàng hóa)" at bounding box center [71, 23] width 94 height 8
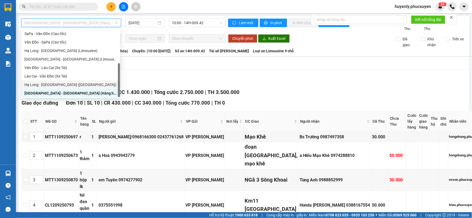
click at [69, 81] on div "Hạ Long - [GEOGRAPHIC_DATA] ([GEOGRAPHIC_DATA])" at bounding box center [70, 85] width 99 height 9
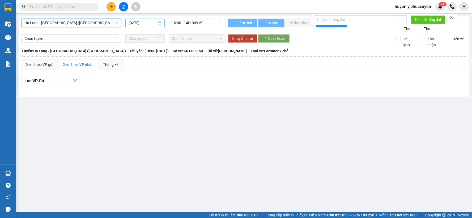
click at [143, 20] on input "[DATE]" at bounding box center [143, 23] width 28 height 6
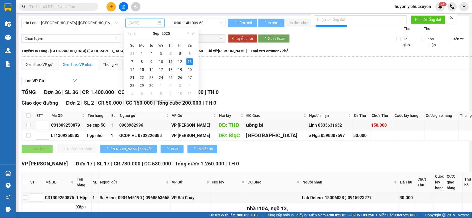
click at [169, 61] on div "11" at bounding box center [171, 61] width 6 height 6
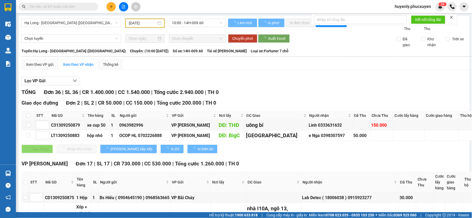
click at [145, 22] on input "11/09/2025" at bounding box center [142, 23] width 27 height 6
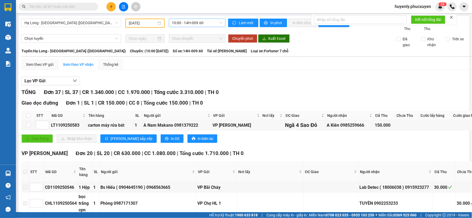
click at [202, 22] on span "10:00 - 14H-009.60" at bounding box center [197, 23] width 50 height 8
click at [147, 25] on input "11/09/2025" at bounding box center [142, 23] width 27 height 6
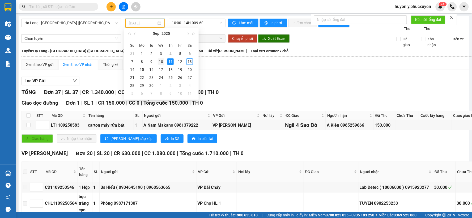
click at [160, 61] on div "10" at bounding box center [161, 61] width 6 height 6
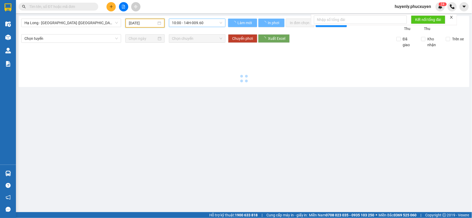
click at [204, 22] on span "10:00 - 14H-009.60" at bounding box center [197, 23] width 50 height 8
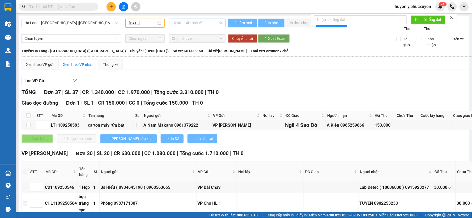
type input "10/09/2025"
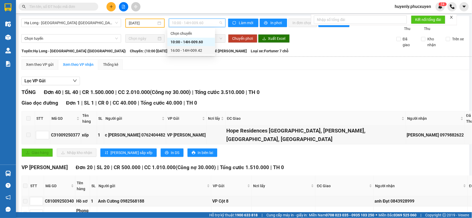
click at [204, 52] on div "16:00 - 14H-009.42" at bounding box center [191, 51] width 41 height 6
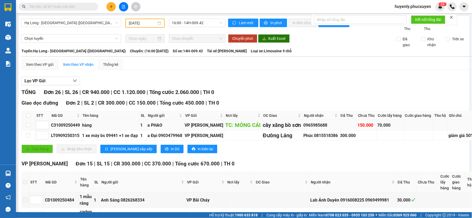
click at [377, 131] on td "70.000" at bounding box center [390, 125] width 27 height 10
click at [378, 129] on div "70.000" at bounding box center [390, 125] width 25 height 7
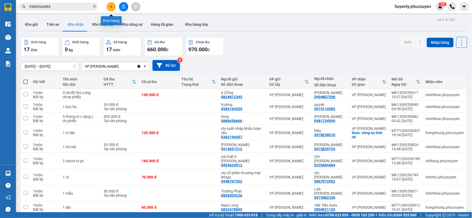
click at [113, 9] on button at bounding box center [111, 6] width 9 height 9
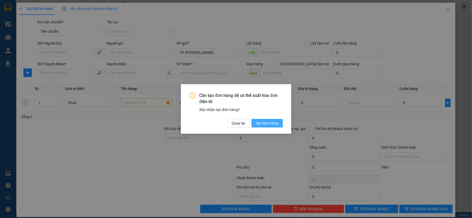
click at [264, 120] on button "Tạo đơn hàng" at bounding box center [267, 123] width 31 height 9
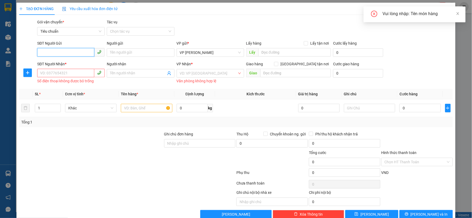
click at [73, 48] on input "SĐT Người Gửi" at bounding box center [65, 52] width 57 height 9
click at [77, 53] on input "SĐT Người Gửi" at bounding box center [65, 52] width 57 height 9
type input "0974482336"
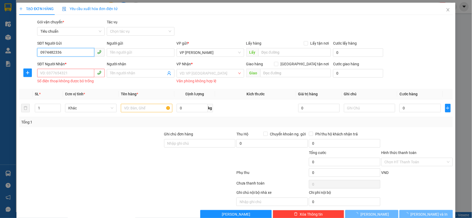
click at [77, 53] on input "0974482336" at bounding box center [65, 52] width 57 height 9
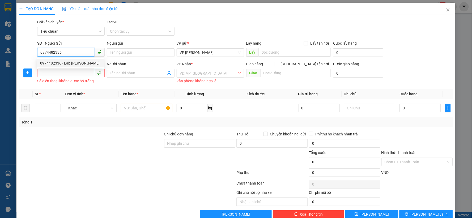
drag, startPoint x: 77, startPoint y: 59, endPoint x: 71, endPoint y: 74, distance: 16.4
click at [76, 60] on div "0974482336 - Lab Đỗ Gia" at bounding box center [70, 63] width 67 height 9
type input "Lab [PERSON_NAME]"
type input "0974482336"
click at [70, 69] on input "SĐT Người Nhận *" at bounding box center [65, 73] width 57 height 9
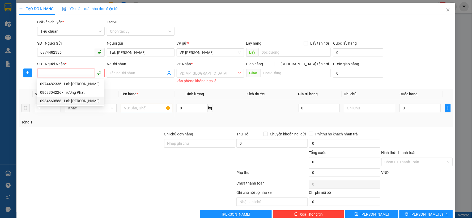
drag, startPoint x: 79, startPoint y: 102, endPoint x: 134, endPoint y: 109, distance: 56.1
click at [79, 102] on div "0984660588 - Lab Bảo Chi" at bounding box center [70, 101] width 61 height 6
type input "0984660588"
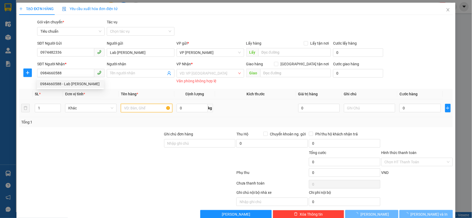
click at [136, 110] on input "text" at bounding box center [147, 108] width 52 height 9
type input "Lab Bảo Chi"
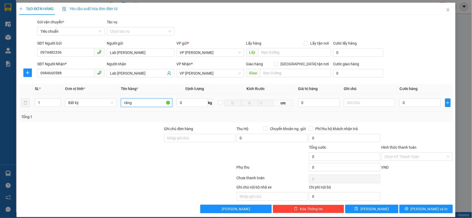
type input "răng"
type input "3"
type input "30"
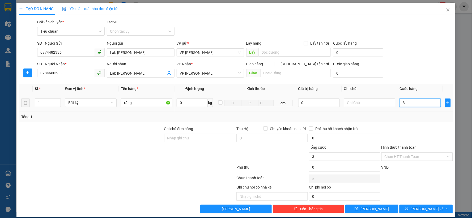
type input "30"
type input "30.000"
drag, startPoint x: 400, startPoint y: 124, endPoint x: 403, endPoint y: 144, distance: 20.3
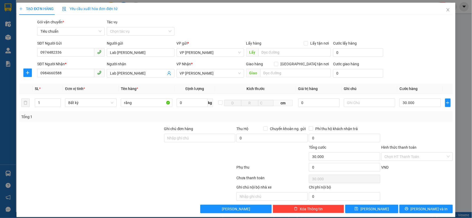
click at [400, 125] on div "Transit Pickup Surcharge Ids Transit Deliver Surcharge Ids Transit Deliver Surc…" at bounding box center [236, 116] width 434 height 194
click at [396, 154] on input "Hình thức thanh toán" at bounding box center [415, 157] width 61 height 8
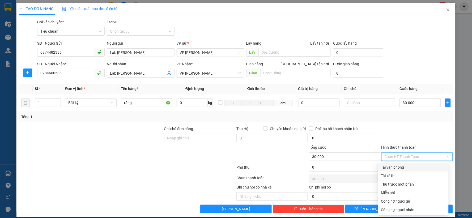
drag, startPoint x: 395, startPoint y: 161, endPoint x: 412, endPoint y: 134, distance: 31.2
click at [395, 165] on div "Tại văn phòng" at bounding box center [414, 168] width 64 height 6
type input "0"
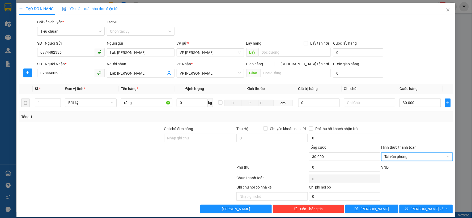
drag, startPoint x: 415, startPoint y: 125, endPoint x: 417, endPoint y: 161, distance: 35.7
click at [415, 125] on div "Transit Pickup Surcharge Ids Transit Deliver Surcharge Ids Transit Deliver Surc…" at bounding box center [236, 116] width 434 height 194
click at [409, 209] on icon "printer" at bounding box center [407, 209] width 4 height 4
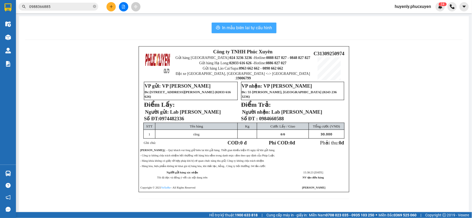
click at [263, 29] on span "In mẫu biên lai tự cấu hình" at bounding box center [248, 27] width 50 height 7
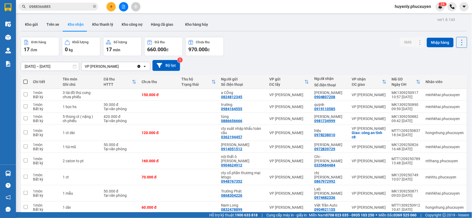
click at [111, 7] on icon "plus" at bounding box center [112, 7] width 4 height 4
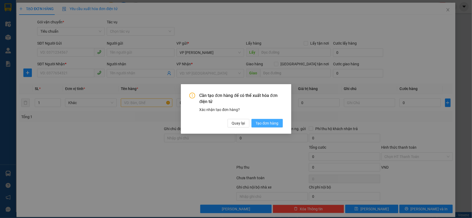
click at [269, 121] on span "Tạo đơn hàng" at bounding box center [267, 123] width 23 height 6
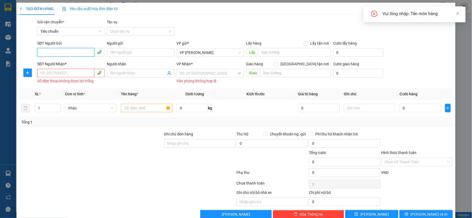
click at [73, 53] on input "SĐT Người Gửi" at bounding box center [65, 52] width 57 height 9
click at [76, 52] on input "SĐT Người Gửi" at bounding box center [65, 52] width 57 height 9
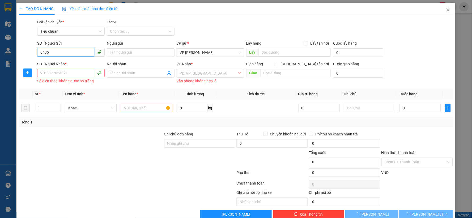
click at [76, 52] on input "0435" at bounding box center [65, 52] width 57 height 9
click at [72, 52] on input "0435" at bounding box center [65, 52] width 57 height 9
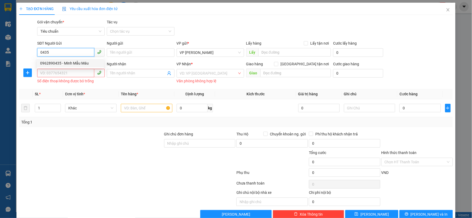
drag, startPoint x: 69, startPoint y: 61, endPoint x: 65, endPoint y: 74, distance: 13.1
click at [68, 62] on div "0962890435 - Minh Mẫu Máu" at bounding box center [70, 63] width 61 height 6
type input "0962890435"
type input "Minh Mẫu Máu"
type input "0962890435"
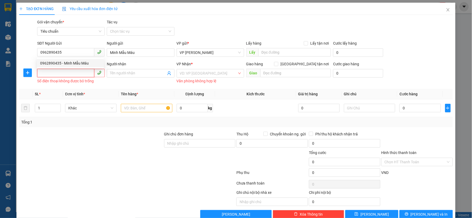
click at [65, 74] on input "SĐT Người Nhận *" at bounding box center [65, 73] width 57 height 9
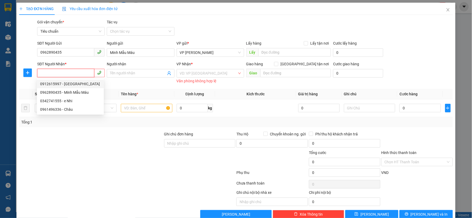
drag, startPoint x: 68, startPoint y: 85, endPoint x: 118, endPoint y: 93, distance: 50.7
click at [68, 85] on div "0912615997 - Green Lab" at bounding box center [70, 84] width 61 height 6
type input "0912615997"
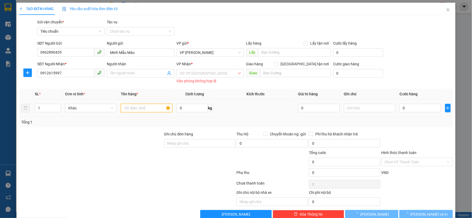
type input "Green Lab"
click at [137, 109] on input "text" at bounding box center [147, 108] width 52 height 9
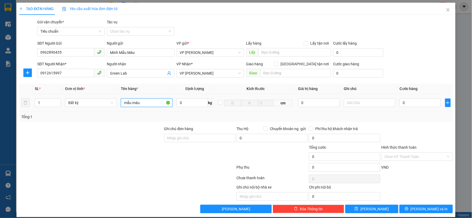
type input "mẫu máu"
type input "5"
type input "50"
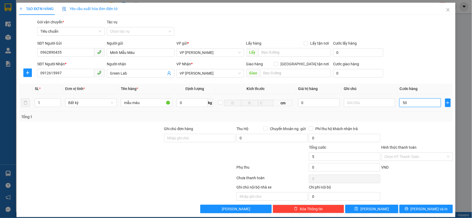
type input "50"
type input "50.000"
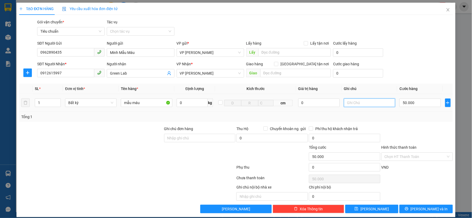
click at [368, 104] on input "text" at bounding box center [370, 103] width 52 height 9
type input "báo đi limo"
click at [287, 76] on input "text" at bounding box center [296, 73] width 71 height 9
type input "báo đi l"
click at [430, 214] on div "TẠO ĐƠN HÀNG Yêu cầu xuất hóa đơn điện tử Transit Pickup Surcharge Ids Transit …" at bounding box center [235, 110] width 439 height 215
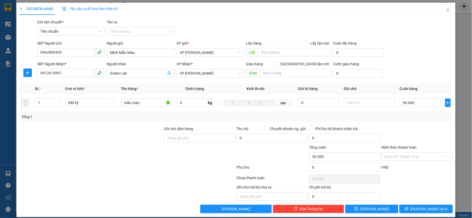
click at [433, 203] on div "Transit Pickup Surcharge Ids Transit Deliver Surcharge Ids Transit Deliver Surc…" at bounding box center [236, 116] width 434 height 194
click at [431, 206] on span "[PERSON_NAME] và In" at bounding box center [429, 209] width 37 height 6
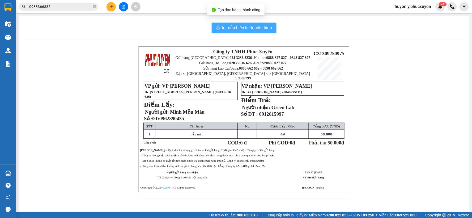
click at [246, 29] on span "In mẫu biên lai tự cấu hình" at bounding box center [248, 27] width 50 height 7
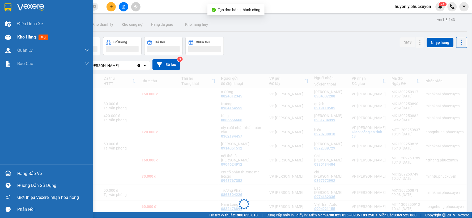
click at [10, 37] on img at bounding box center [8, 38] width 6 height 6
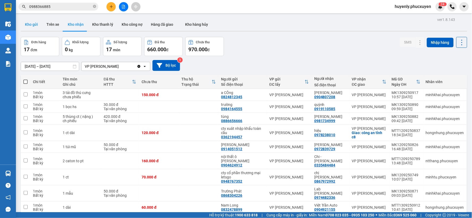
click at [26, 22] on button "Kho gửi" at bounding box center [32, 24] width 22 height 13
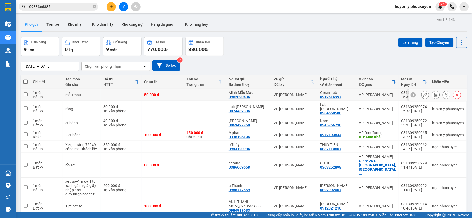
click at [424, 96] on icon at bounding box center [426, 95] width 4 height 4
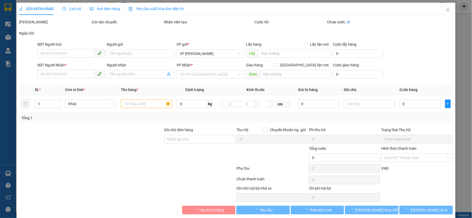
type input "0962890435"
type input "Minh Mẫu Máu"
type input "0912615997"
type input "Green Lab"
type input "50.000"
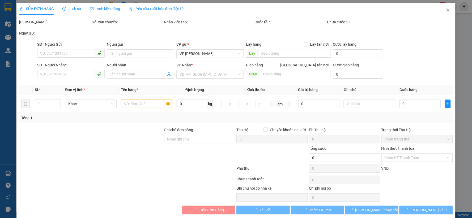
type input "50.000"
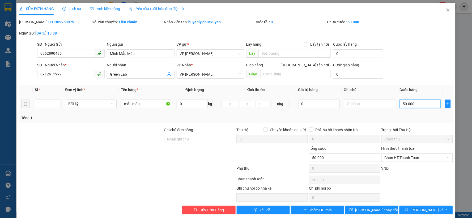
click at [412, 102] on input "50.000" at bounding box center [420, 104] width 41 height 9
type input "3"
type input "30"
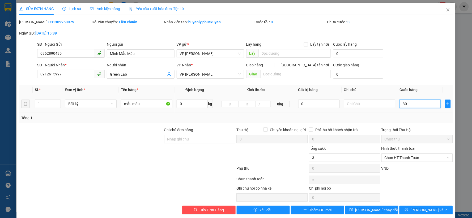
type input "30"
type input "30.000"
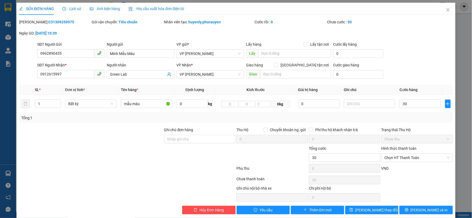
type input "30.000"
drag, startPoint x: 405, startPoint y: 74, endPoint x: 386, endPoint y: 182, distance: 109.0
click at [405, 74] on div "SĐT Người Nhận * 0912615997 Người nhận Green Lab VP Nhận * VP Minh Khai Giao hà…" at bounding box center [245, 71] width 418 height 19
click at [379, 209] on span "[PERSON_NAME] thay đổi" at bounding box center [377, 210] width 43 height 6
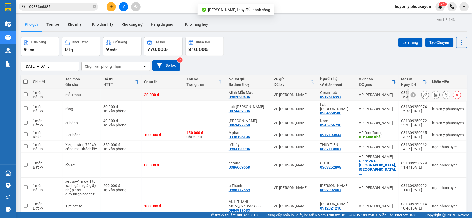
click at [434, 95] on icon at bounding box center [436, 95] width 4 height 4
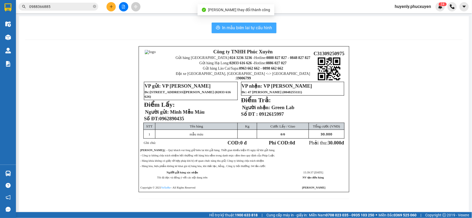
click at [259, 25] on span "In mẫu biên lai tự cấu hình" at bounding box center [248, 27] width 50 height 7
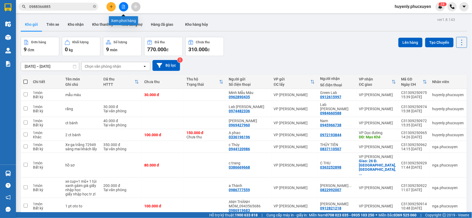
click at [124, 7] on icon "file-add" at bounding box center [124, 7] width 4 height 4
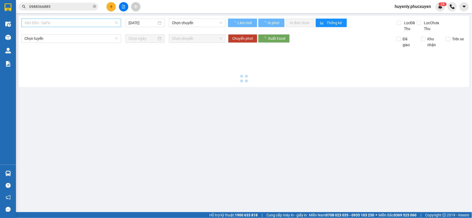
click at [78, 27] on span "Vân Đồn - SaPa" at bounding box center [71, 23] width 94 height 8
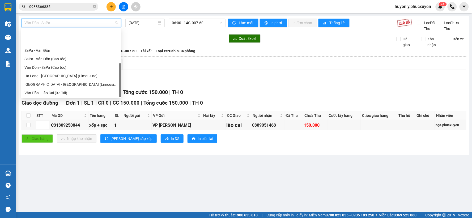
scroll to position [25, 0]
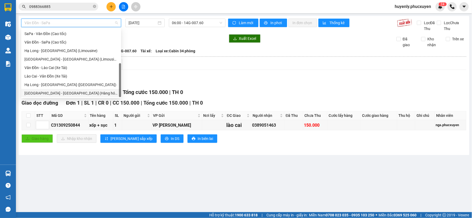
drag, startPoint x: 83, startPoint y: 82, endPoint x: 65, endPoint y: 90, distance: 20.5
click at [65, 90] on div "[GEOGRAPHIC_DATA] - [GEOGRAPHIC_DATA] (Hàng hóa)" at bounding box center [71, 93] width 94 height 6
type input "[DATE]"
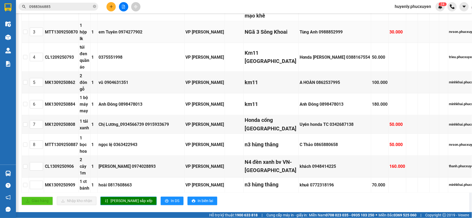
scroll to position [177, 0]
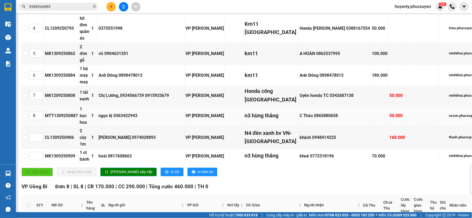
click at [71, 119] on div "MTT1309250887" at bounding box center [61, 115] width 33 height 7
click at [70, 119] on div "MTT1309250887" at bounding box center [61, 115] width 33 height 7
copy div "MTT1309250887"
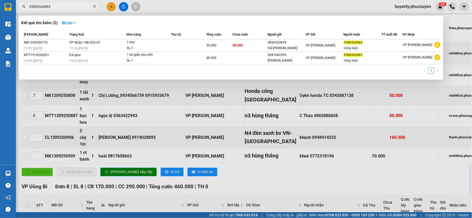
click at [69, 4] on input "0988366885" at bounding box center [60, 7] width 63 height 6
paste input "MTT1309250887"
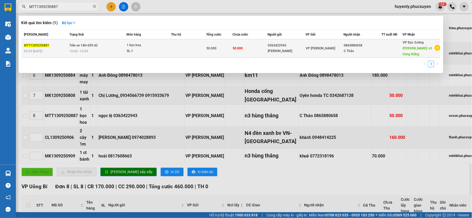
type input "MTT1309250887"
click at [279, 47] on div "0363422943" at bounding box center [286, 46] width 37 height 6
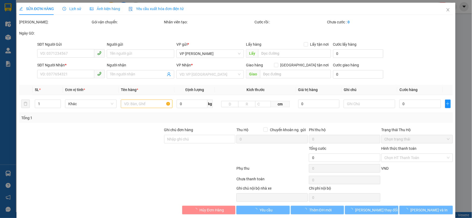
type input "0363422943"
type input "ngọc lệ"
type input "0865880658"
type input "C Thảo"
type input "n3 hùng thắng"
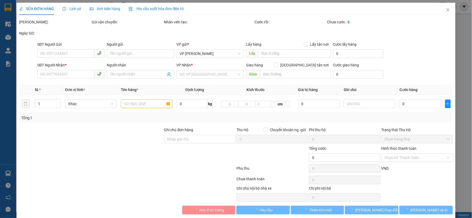
type input "50.000"
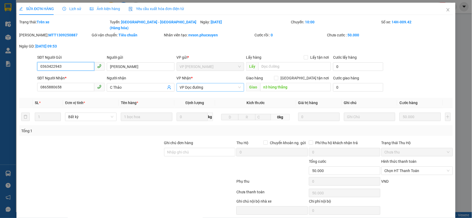
click at [207, 83] on span "VP Dọc đường" at bounding box center [210, 87] width 61 height 8
type input "bai"
click at [202, 94] on div "VP Bãi Cháy" at bounding box center [208, 92] width 61 height 6
click at [281, 83] on input "n3 hùng thắng" at bounding box center [296, 87] width 71 height 9
click at [306, 75] on span "[GEOGRAPHIC_DATA] tận nơi" at bounding box center [305, 78] width 53 height 6
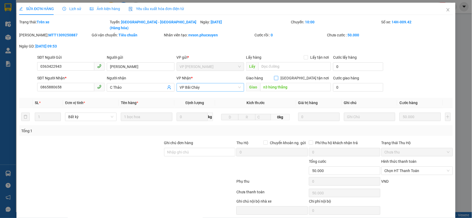
click at [278, 76] on input "[GEOGRAPHIC_DATA] tận nơi" at bounding box center [276, 78] width 4 height 4
checkbox input "true"
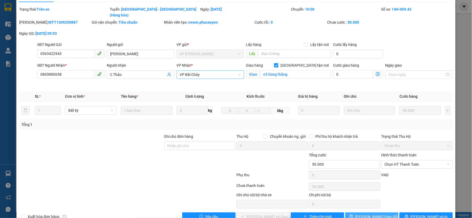
scroll to position [20, 0]
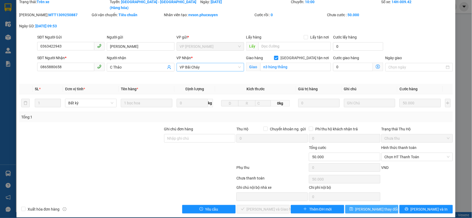
click at [366, 207] on span "[PERSON_NAME] thay đổi" at bounding box center [377, 210] width 43 height 6
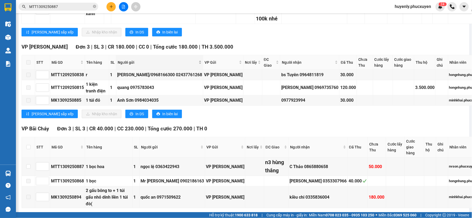
scroll to position [709, 0]
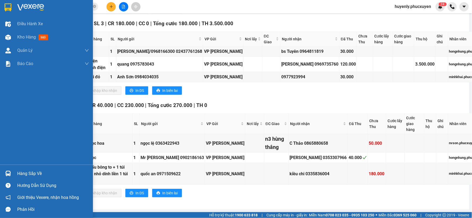
click at [14, 173] on div "Hàng sắp về" at bounding box center [46, 174] width 93 height 12
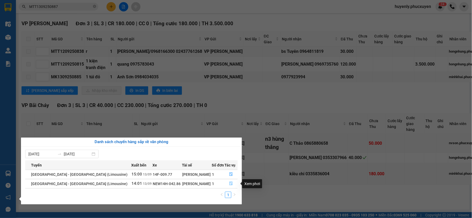
click at [233, 185] on button "button" at bounding box center [231, 184] width 13 height 9
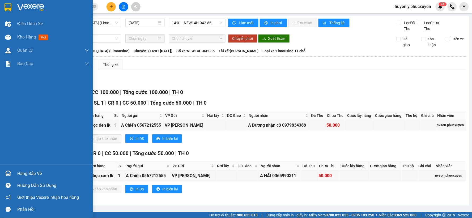
click at [13, 174] on div "Hàng sắp về" at bounding box center [46, 174] width 93 height 12
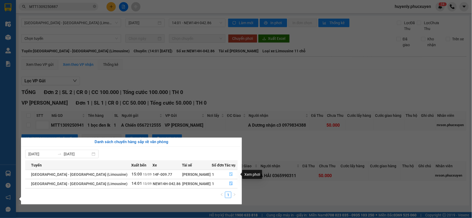
click at [227, 175] on button "button" at bounding box center [231, 174] width 13 height 9
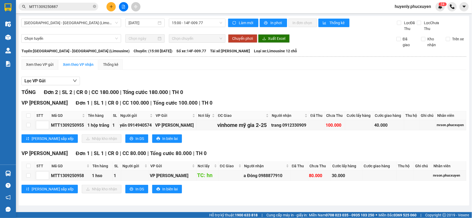
click at [68, 8] on input "MTT1309250887" at bounding box center [60, 7] width 63 height 6
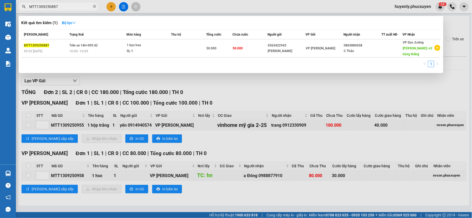
click at [68, 8] on input "MTT1309250887" at bounding box center [60, 7] width 63 height 6
type input "0589055790"
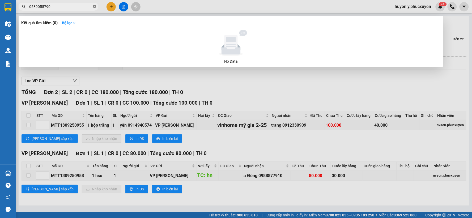
click at [95, 8] on span at bounding box center [94, 6] width 3 height 5
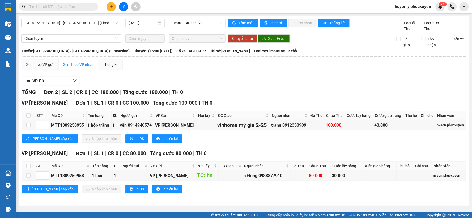
click at [276, 143] on div "Lưu sắp xếp Nhập kho nhận In DS In biên lai" at bounding box center [244, 139] width 445 height 9
